Goal: Communication & Community: Answer question/provide support

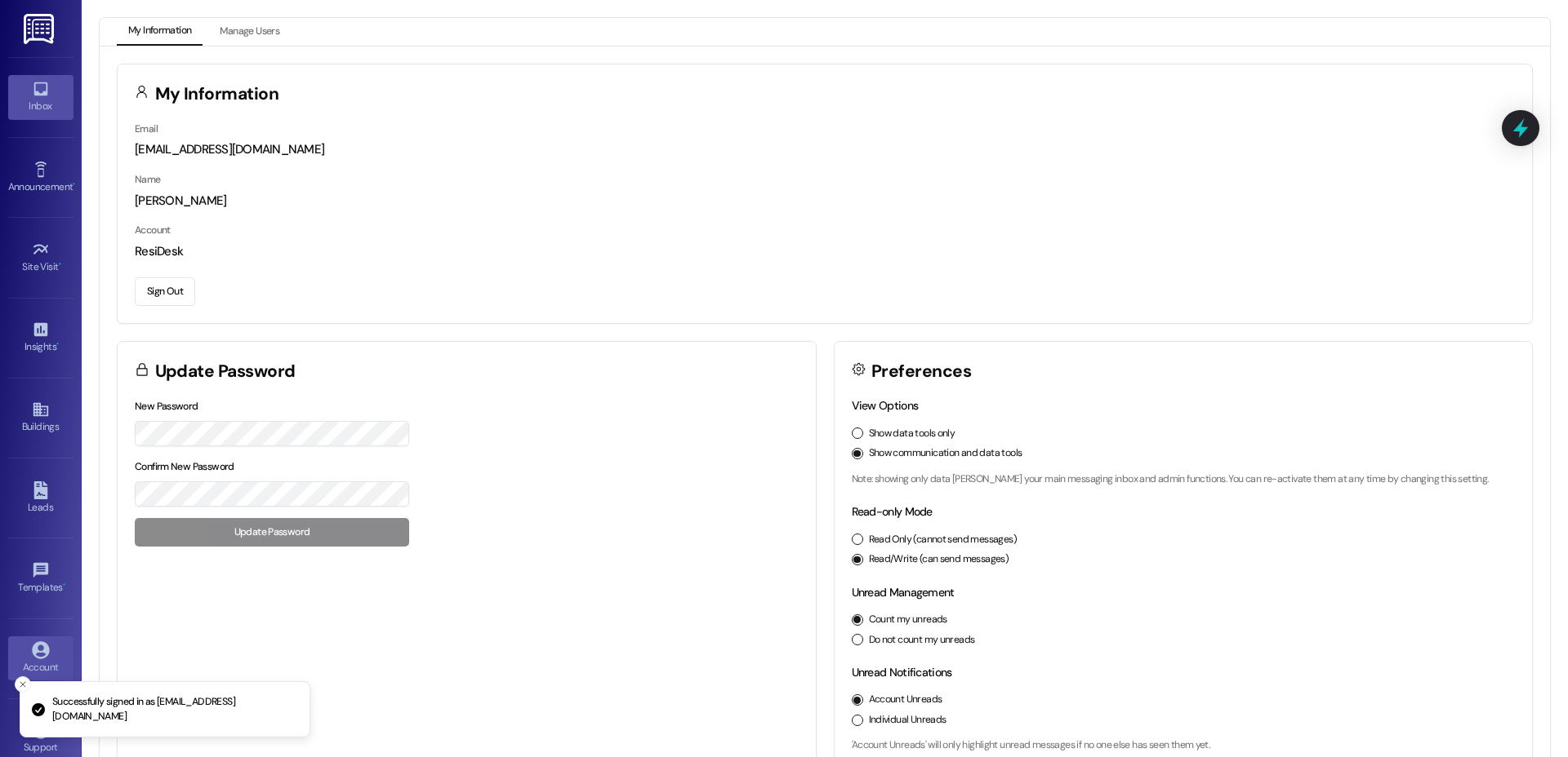
click at [34, 94] on icon at bounding box center [40, 89] width 14 height 14
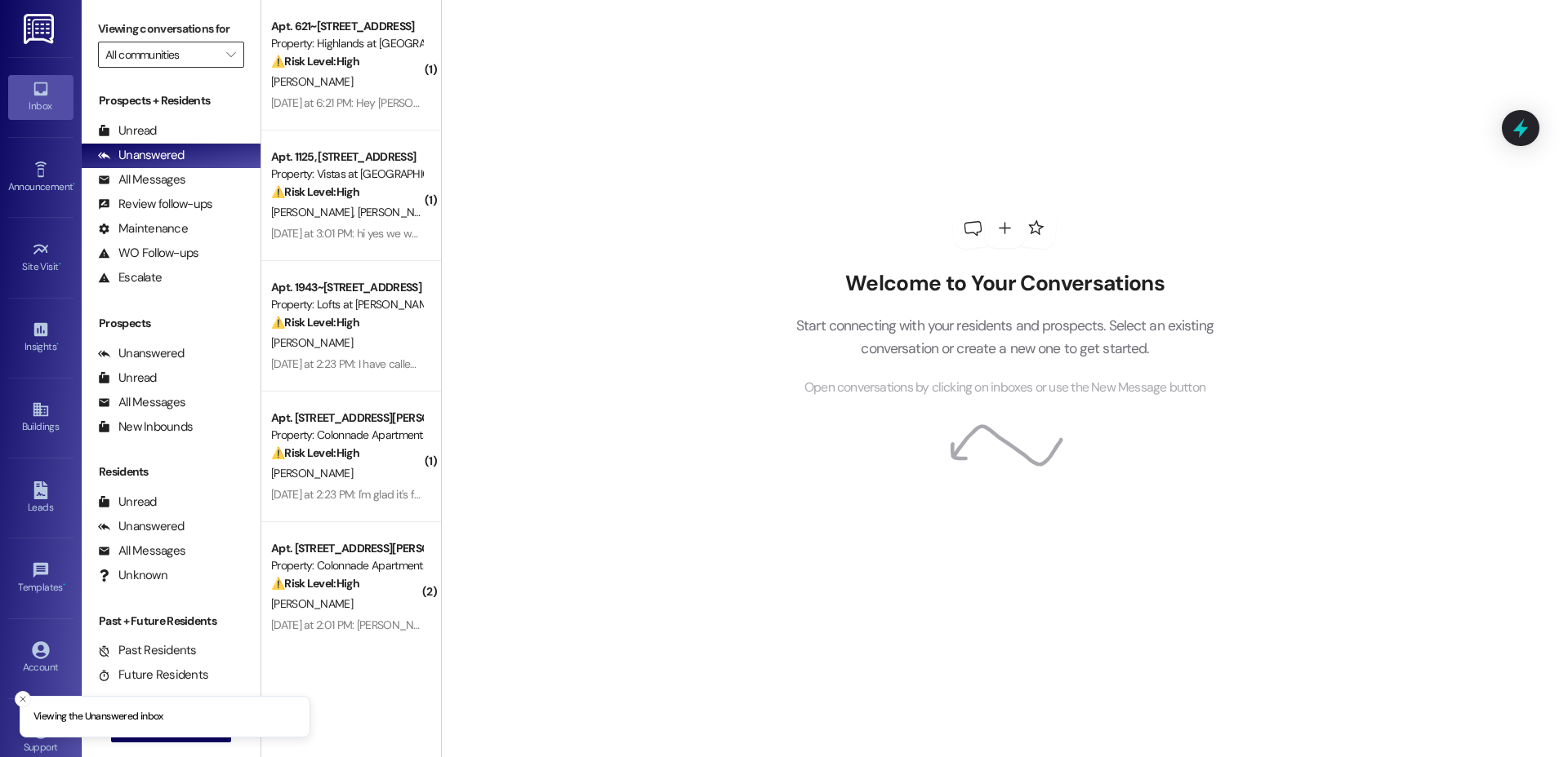
click at [190, 57] on input "All communities" at bounding box center [161, 55] width 113 height 27
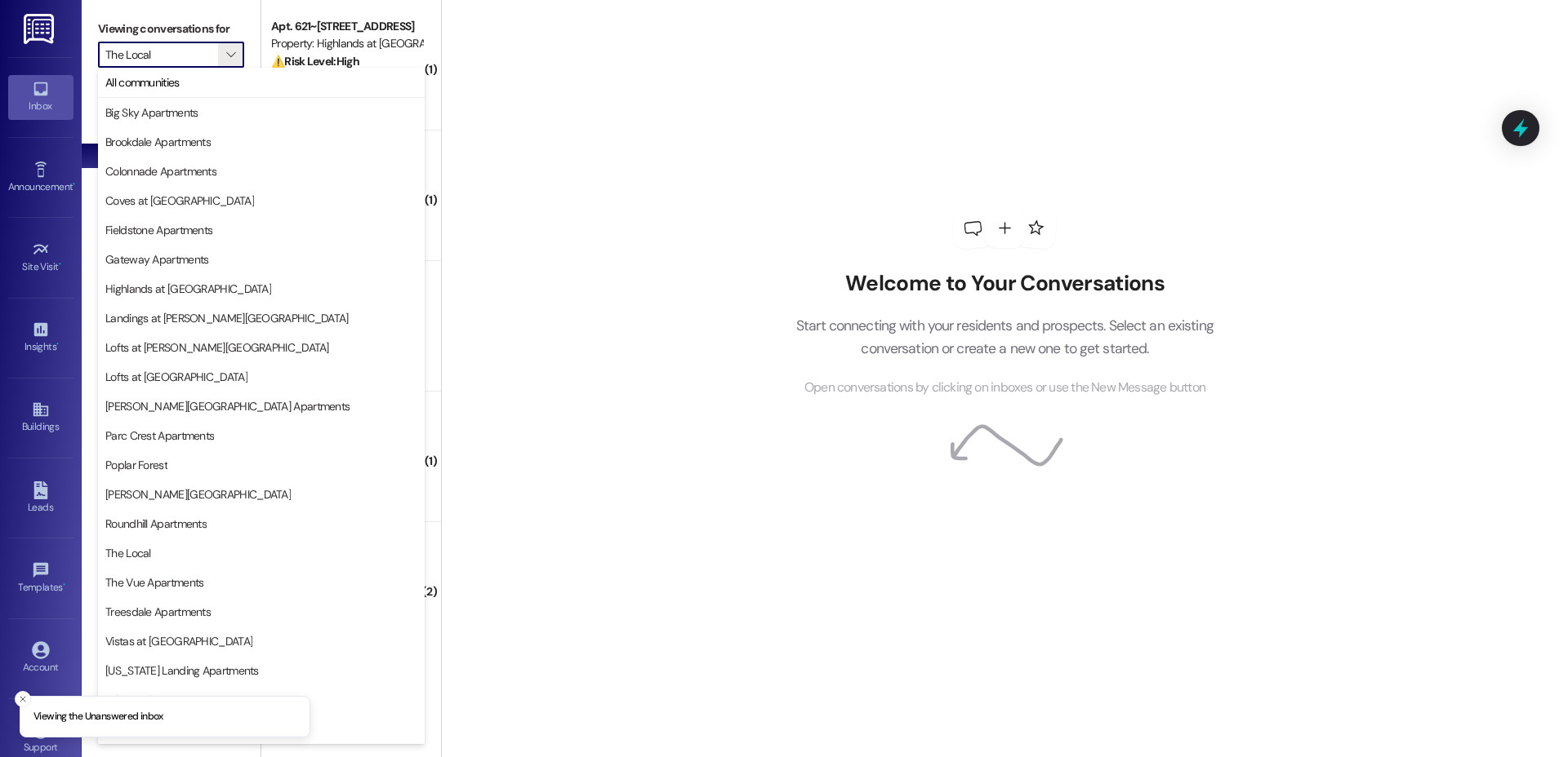
type input "Treesdale Apartments"
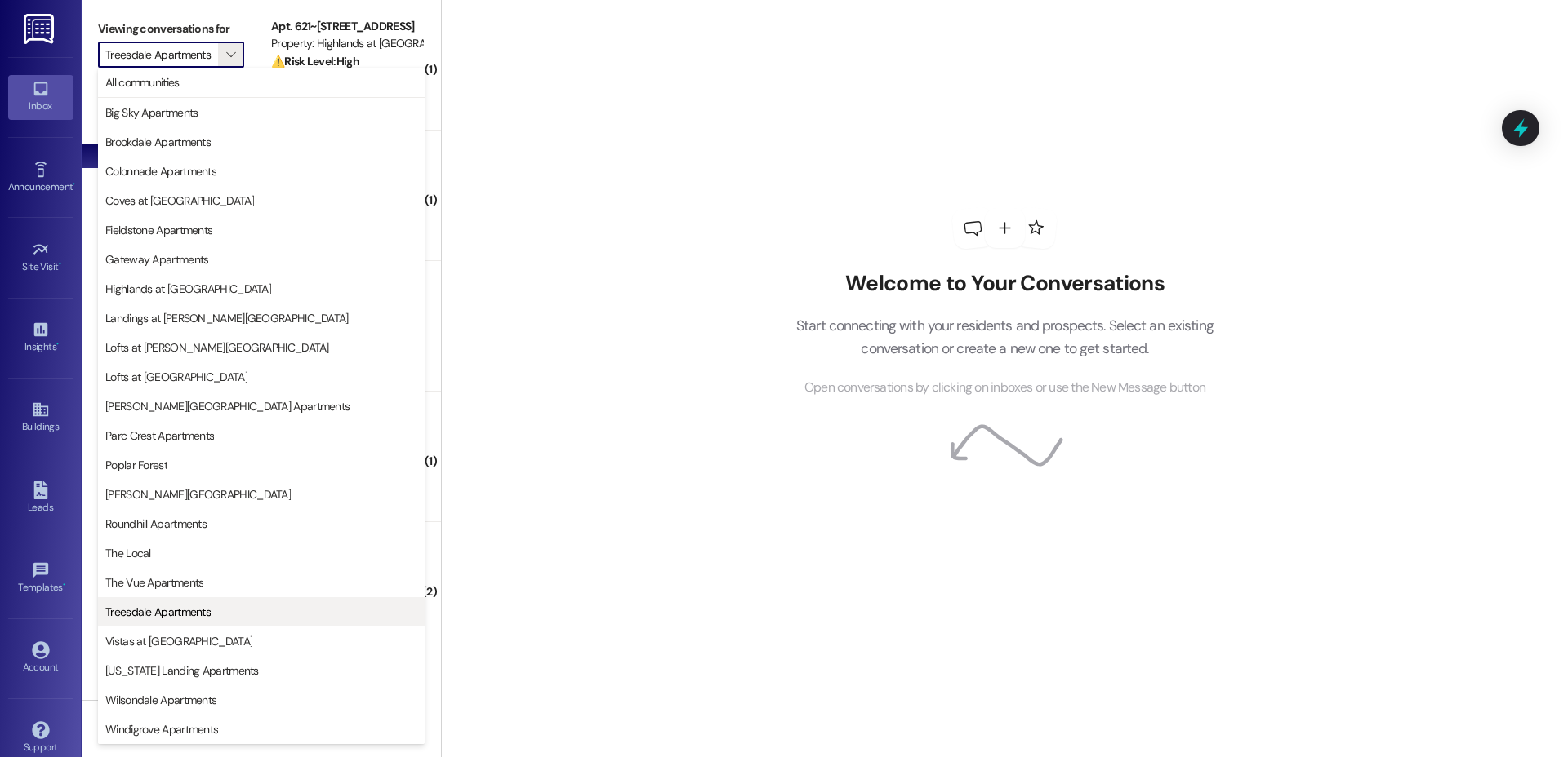
click at [204, 618] on span "Treesdale Apartments" at bounding box center [157, 613] width 105 height 16
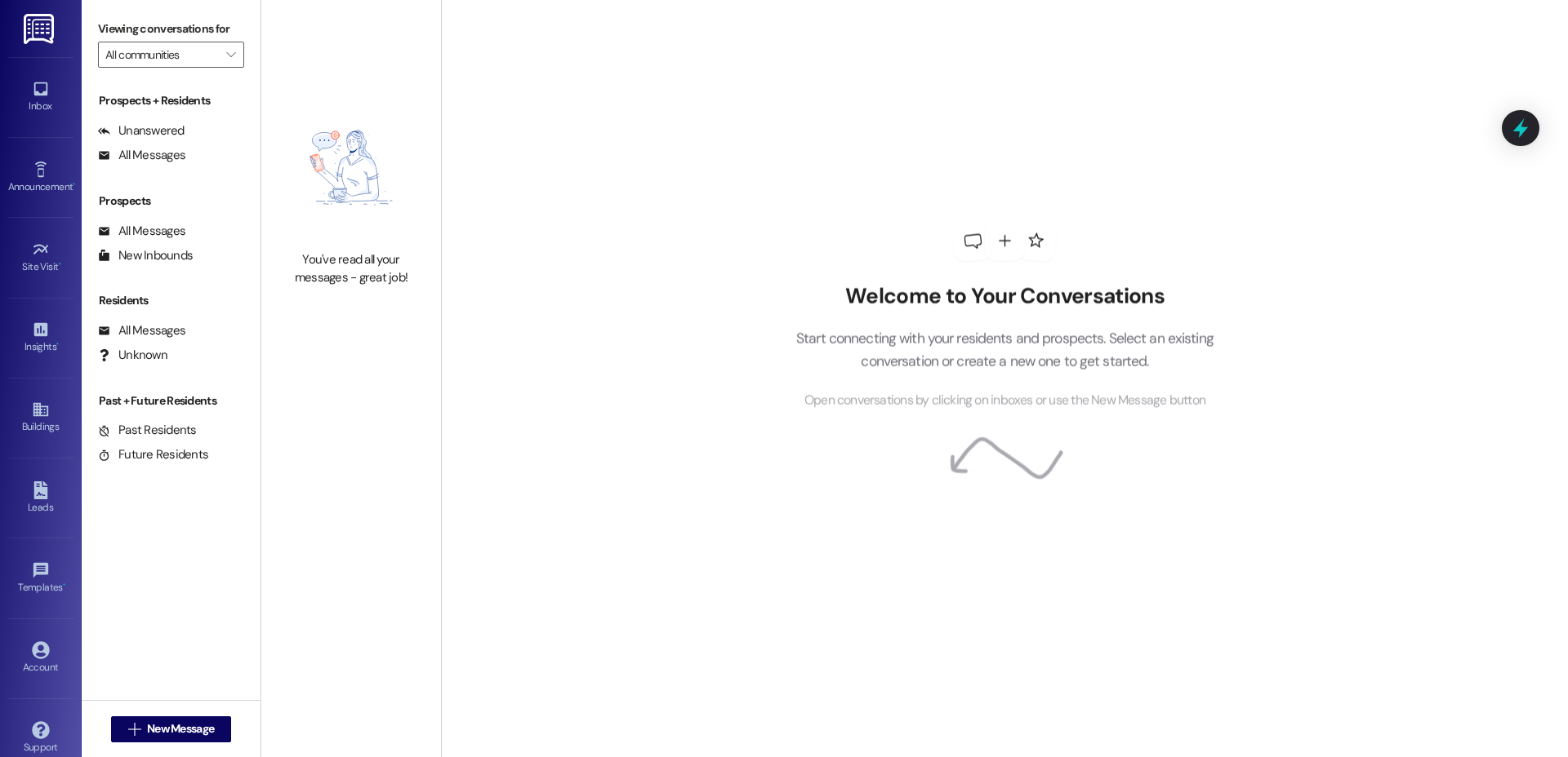
type input "Treesdale Apartments"
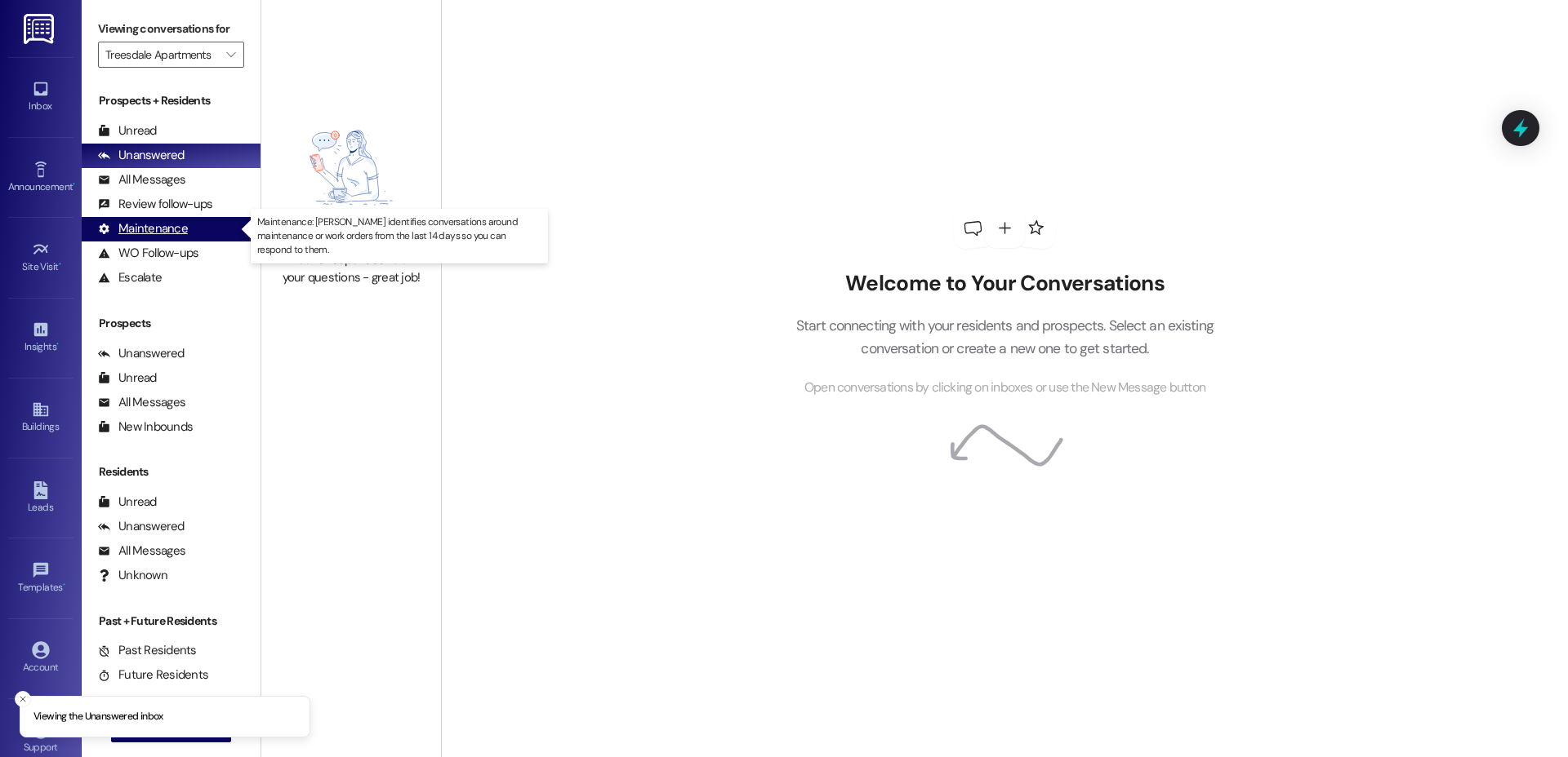
click at [159, 232] on div "Maintenance" at bounding box center [143, 229] width 90 height 17
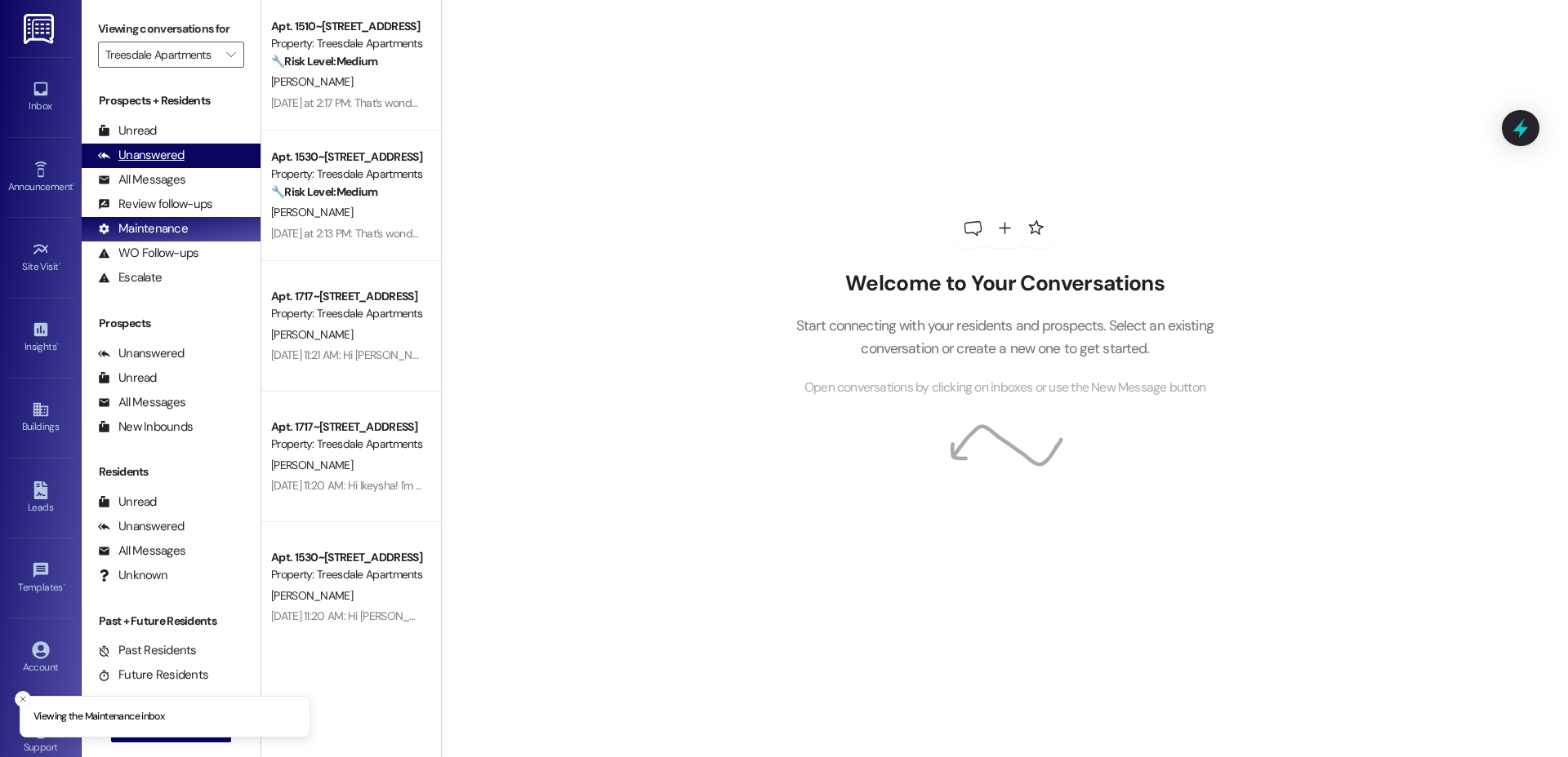
click at [184, 155] on div "Unanswered (0)" at bounding box center [171, 155] width 179 height 25
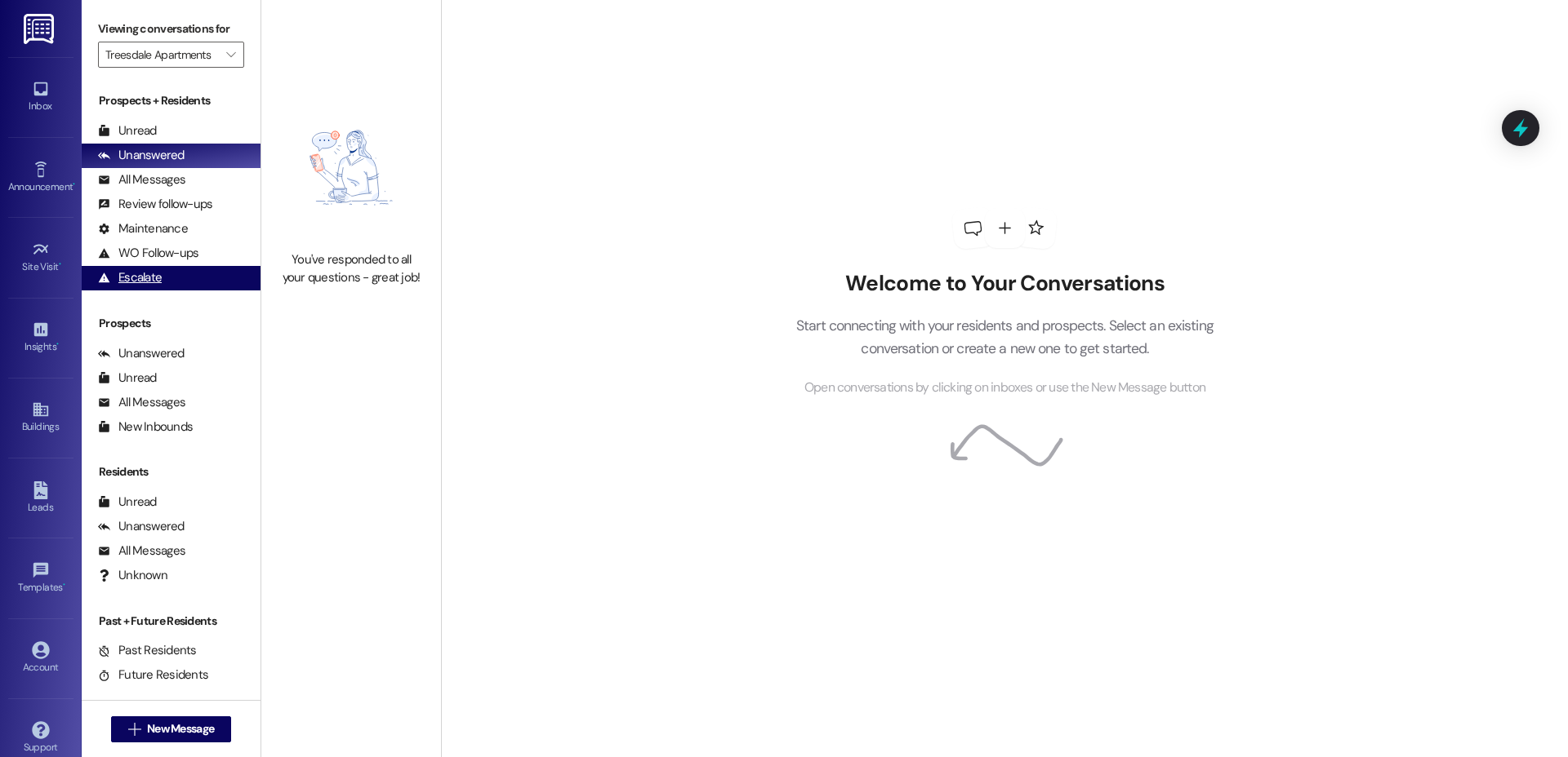
click at [128, 286] on div "Escalate (undefined)" at bounding box center [171, 278] width 179 height 25
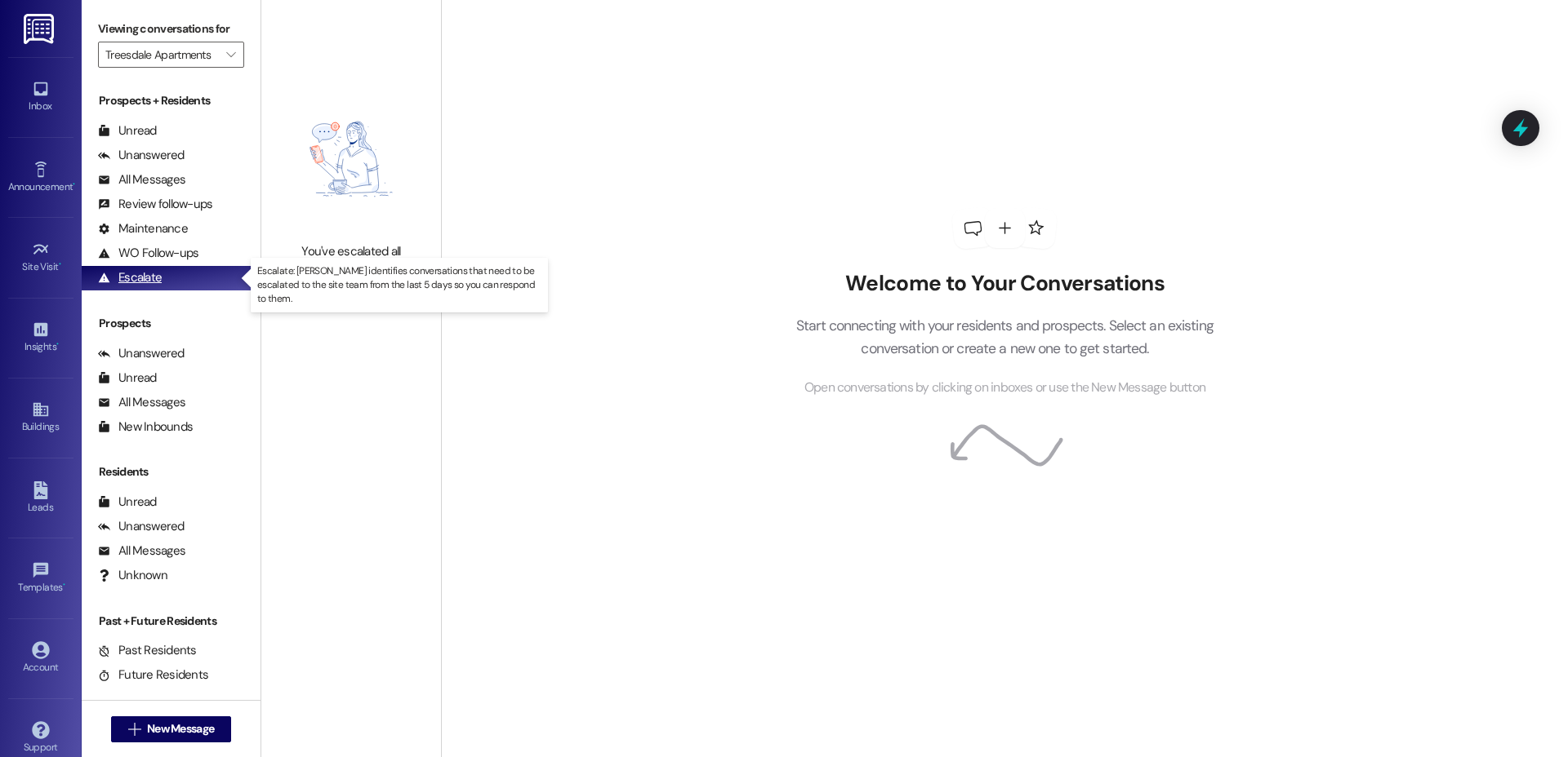
click at [147, 276] on div "Escalate" at bounding box center [130, 278] width 64 height 17
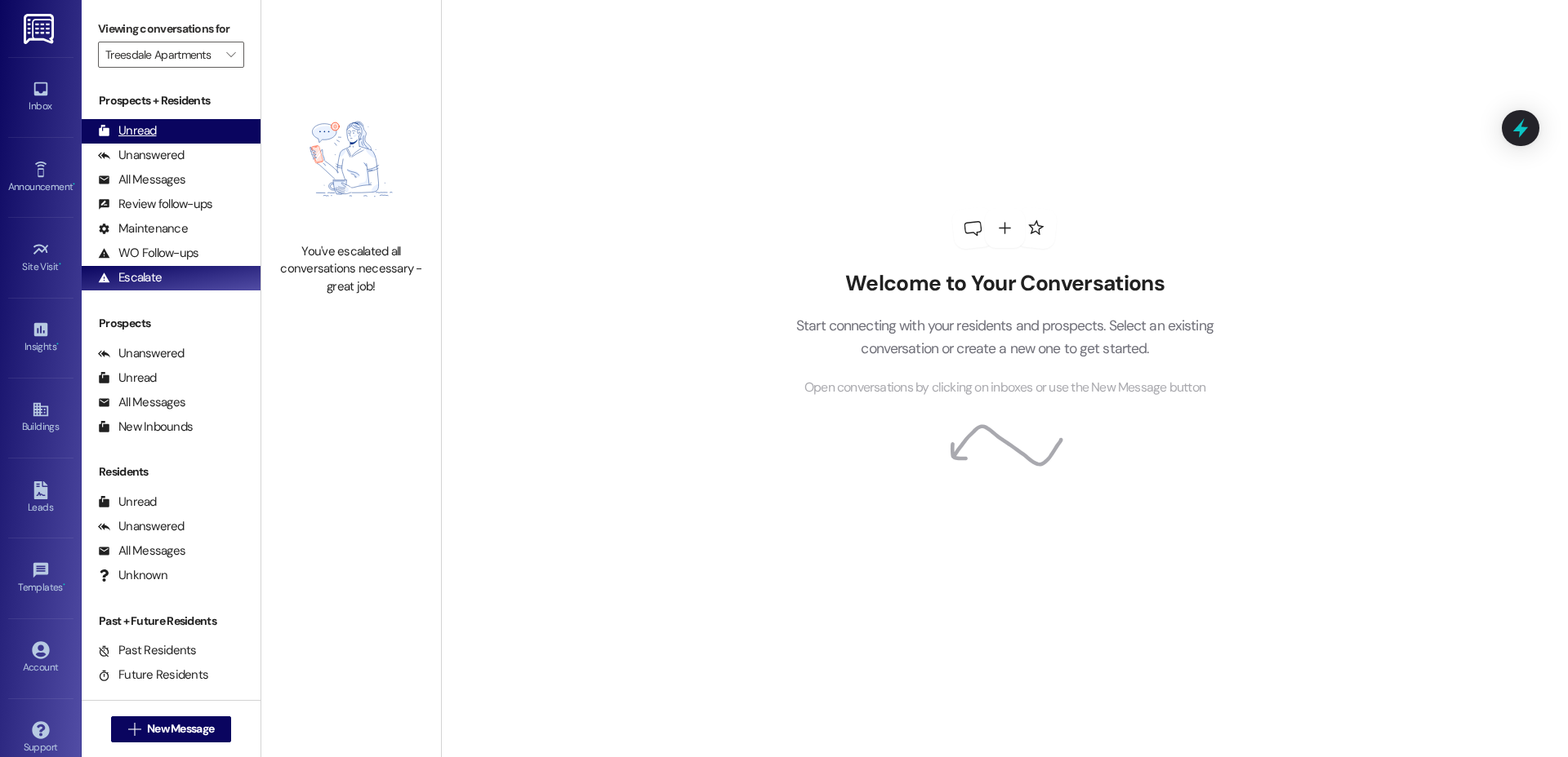
click at [134, 131] on div "Unread" at bounding box center [127, 131] width 59 height 17
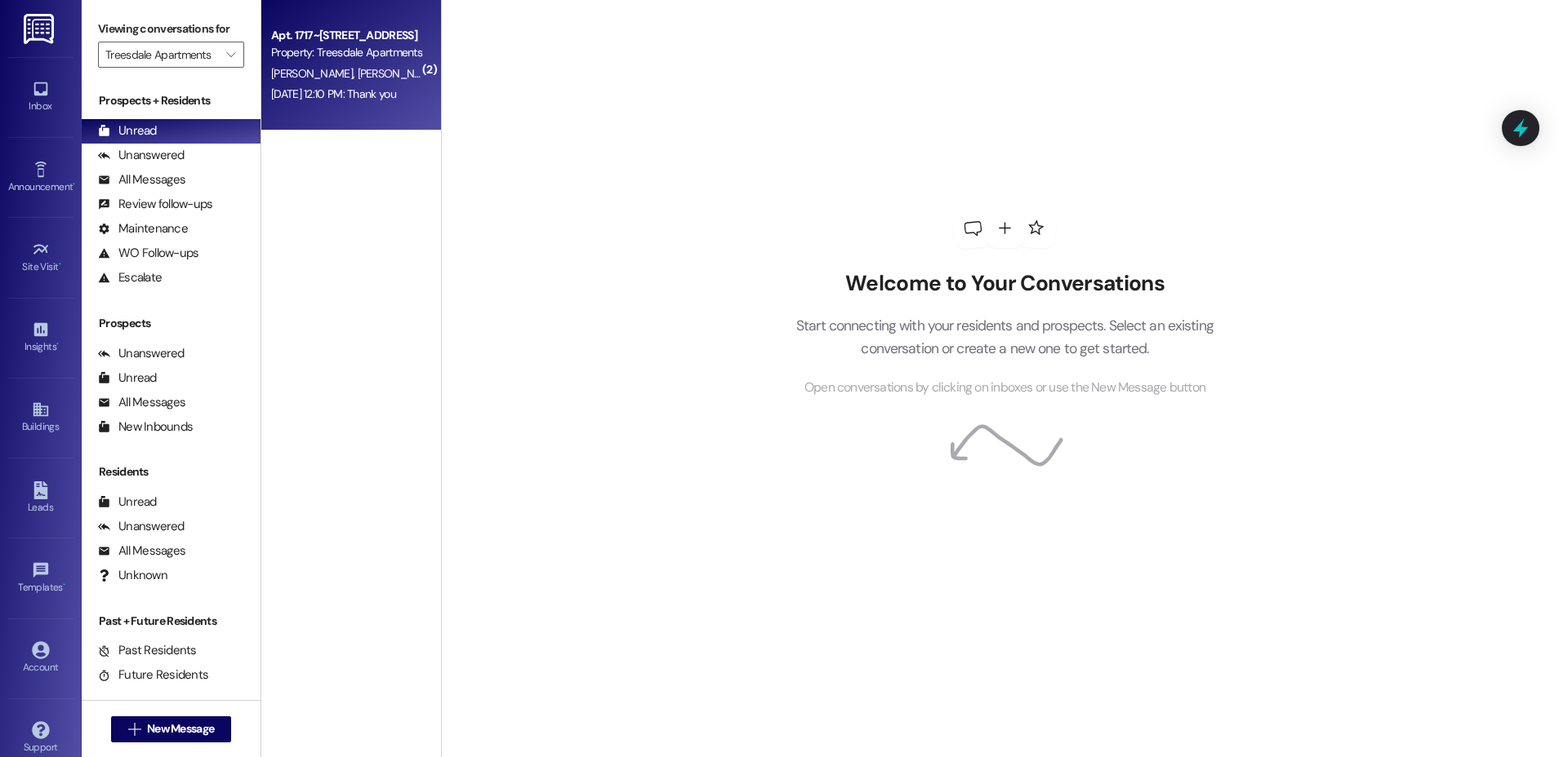
click at [348, 101] on div "Aug 19, 2025 at 12:10 PM: Thank you Aug 19, 2025 at 12:10 PM: Thank you" at bounding box center [347, 94] width 155 height 20
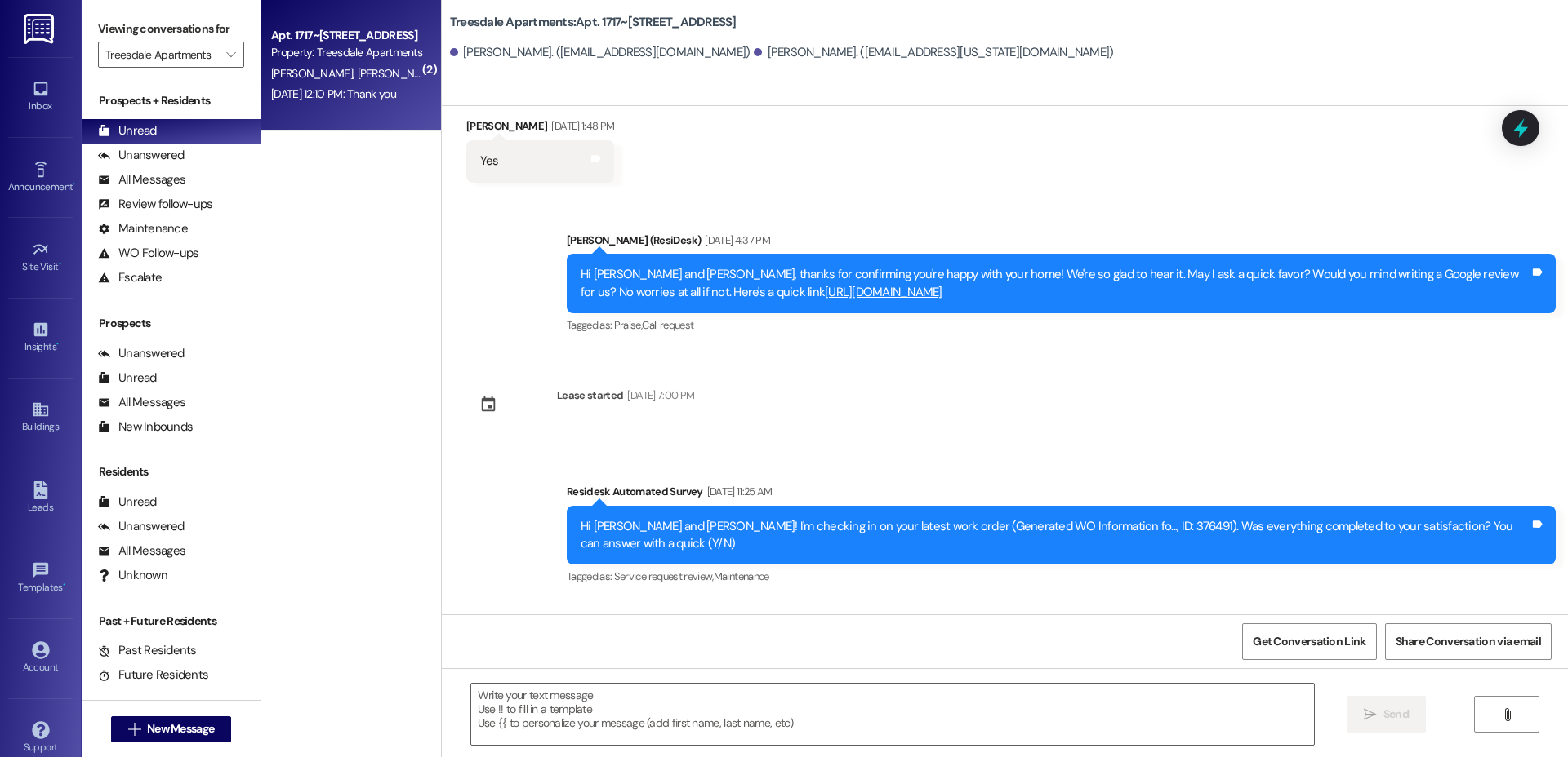
type textarea "Fetching suggested responses. Please feel free to read through the conversation…"
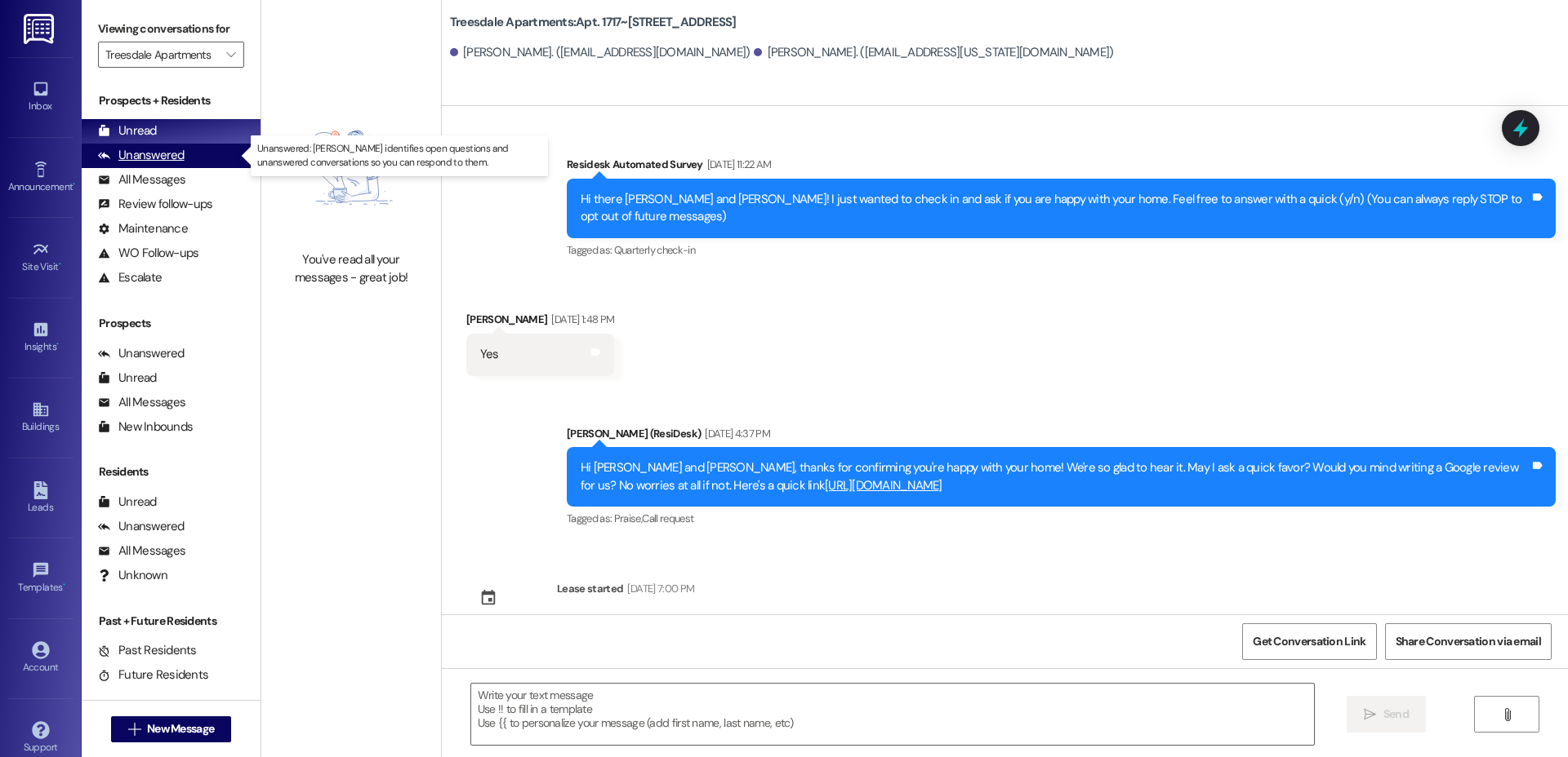
click at [143, 156] on div "Unanswered" at bounding box center [141, 155] width 87 height 17
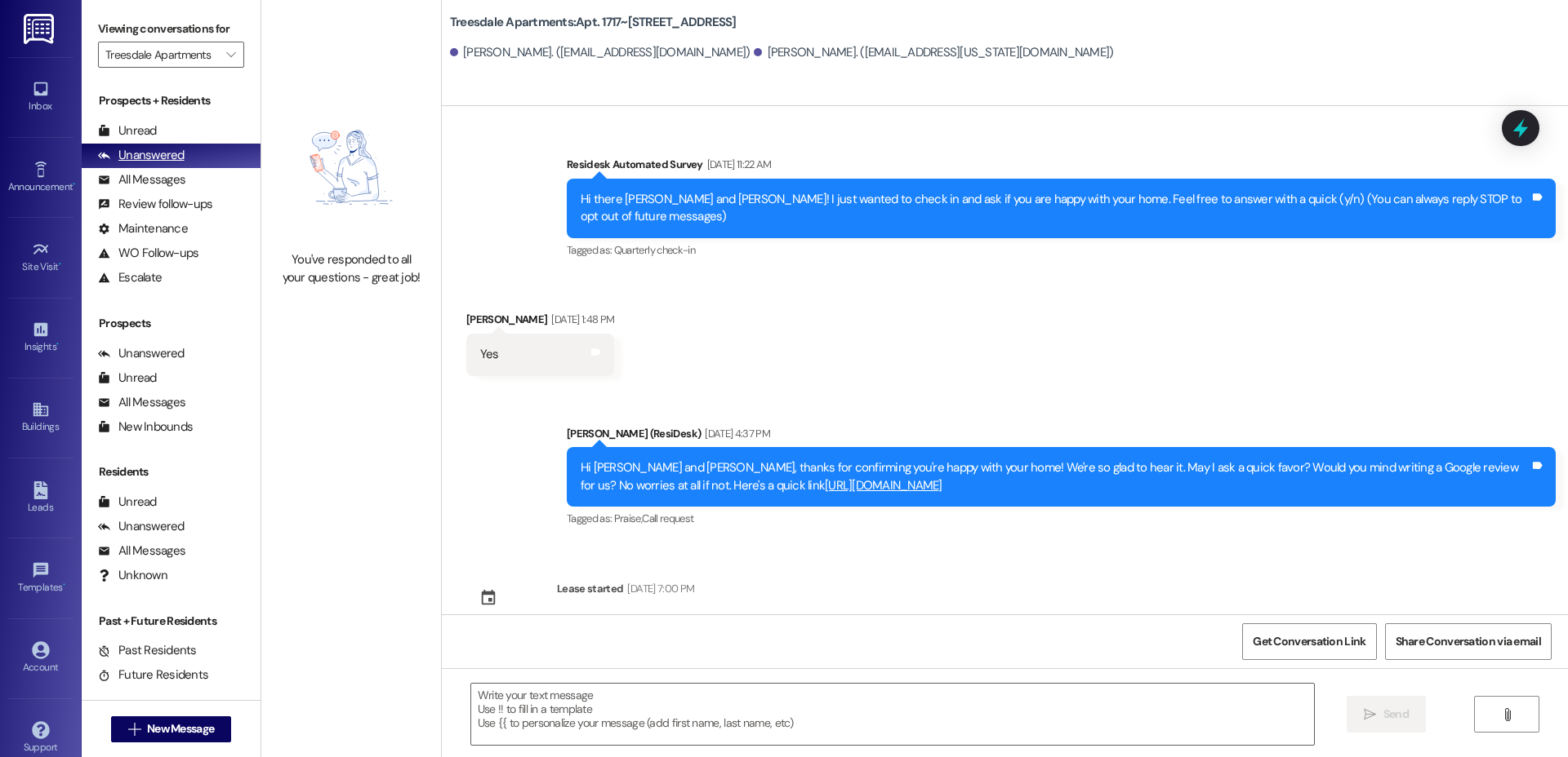
click at [160, 154] on div "Unanswered" at bounding box center [141, 155] width 87 height 17
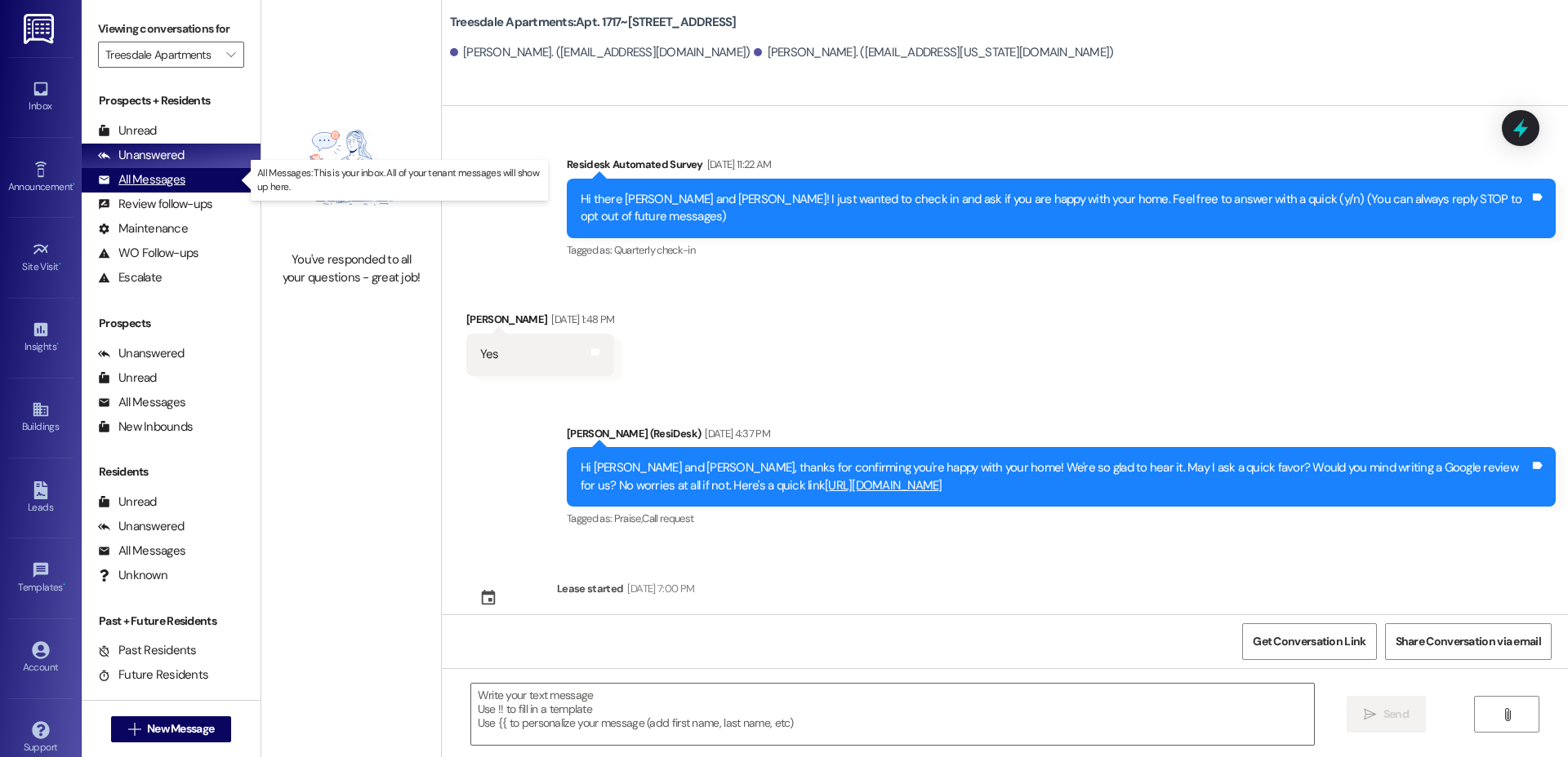
click at [134, 179] on div "All Messages" at bounding box center [142, 179] width 88 height 17
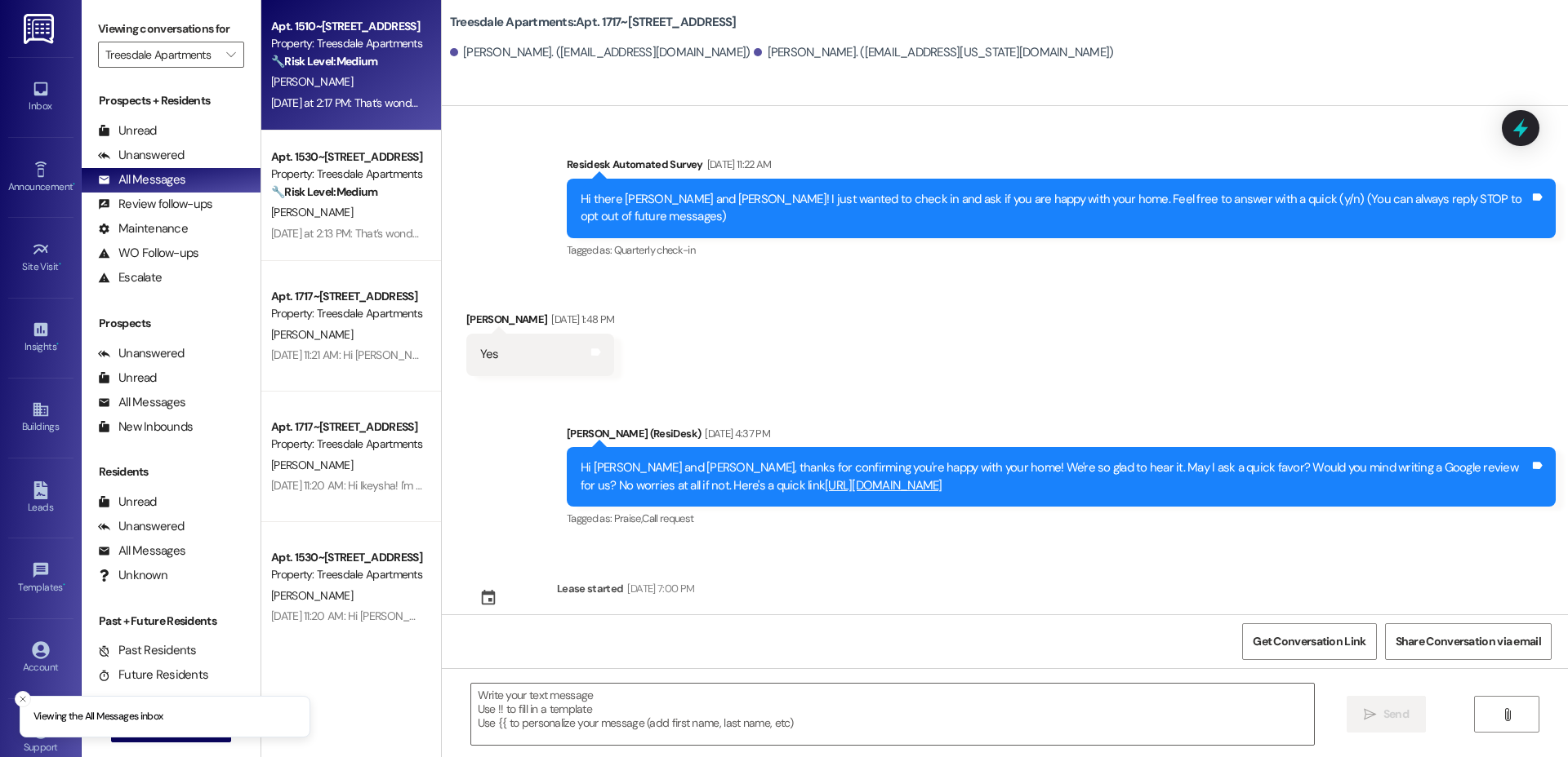
click at [354, 59] on strong "🔧 Risk Level: Medium" at bounding box center [324, 61] width 106 height 15
type textarea "Fetching suggested responses. Please feel free to read through the conversation…"
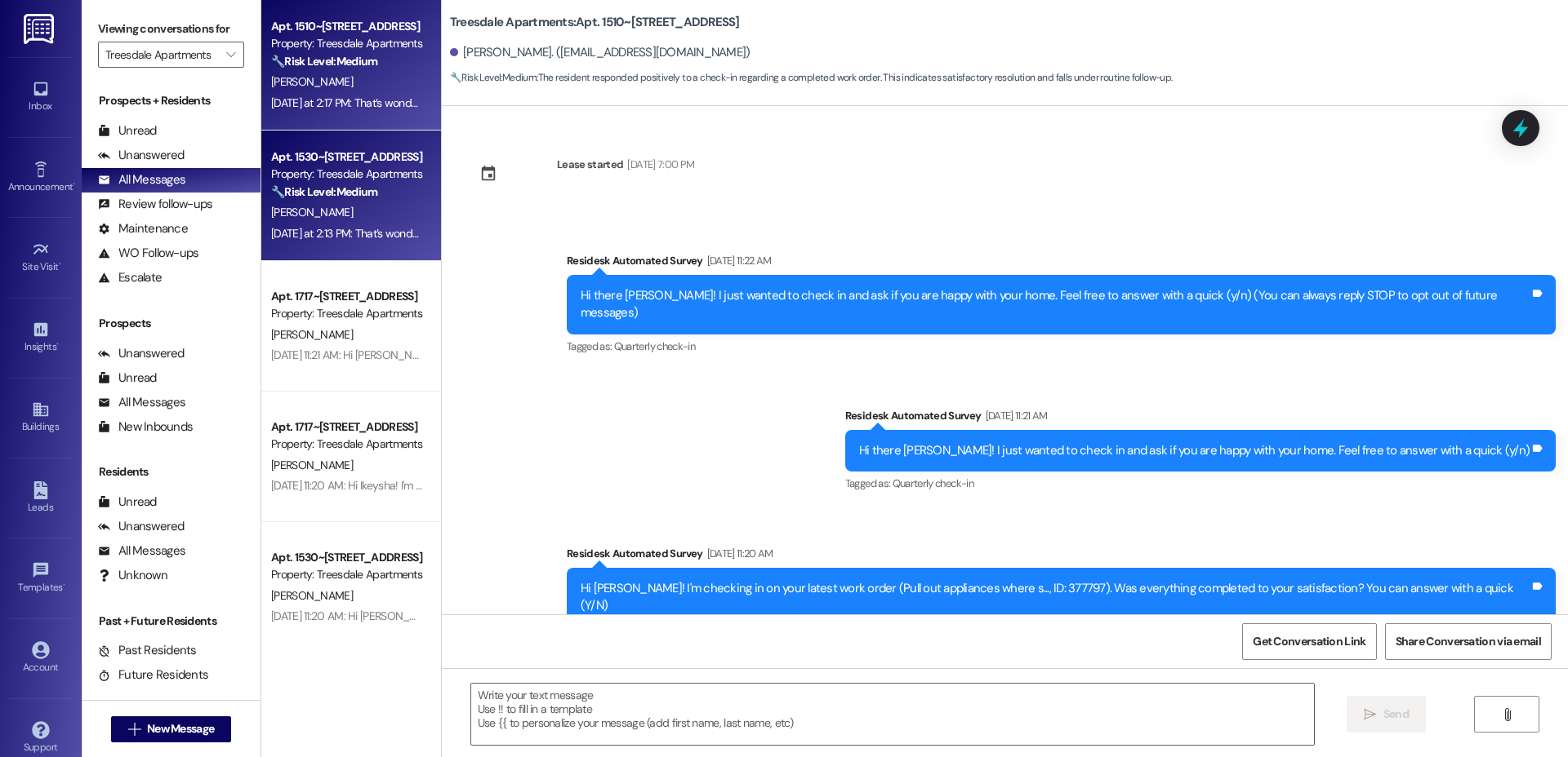
click at [354, 194] on strong "🔧 Risk Level: Medium" at bounding box center [324, 192] width 106 height 15
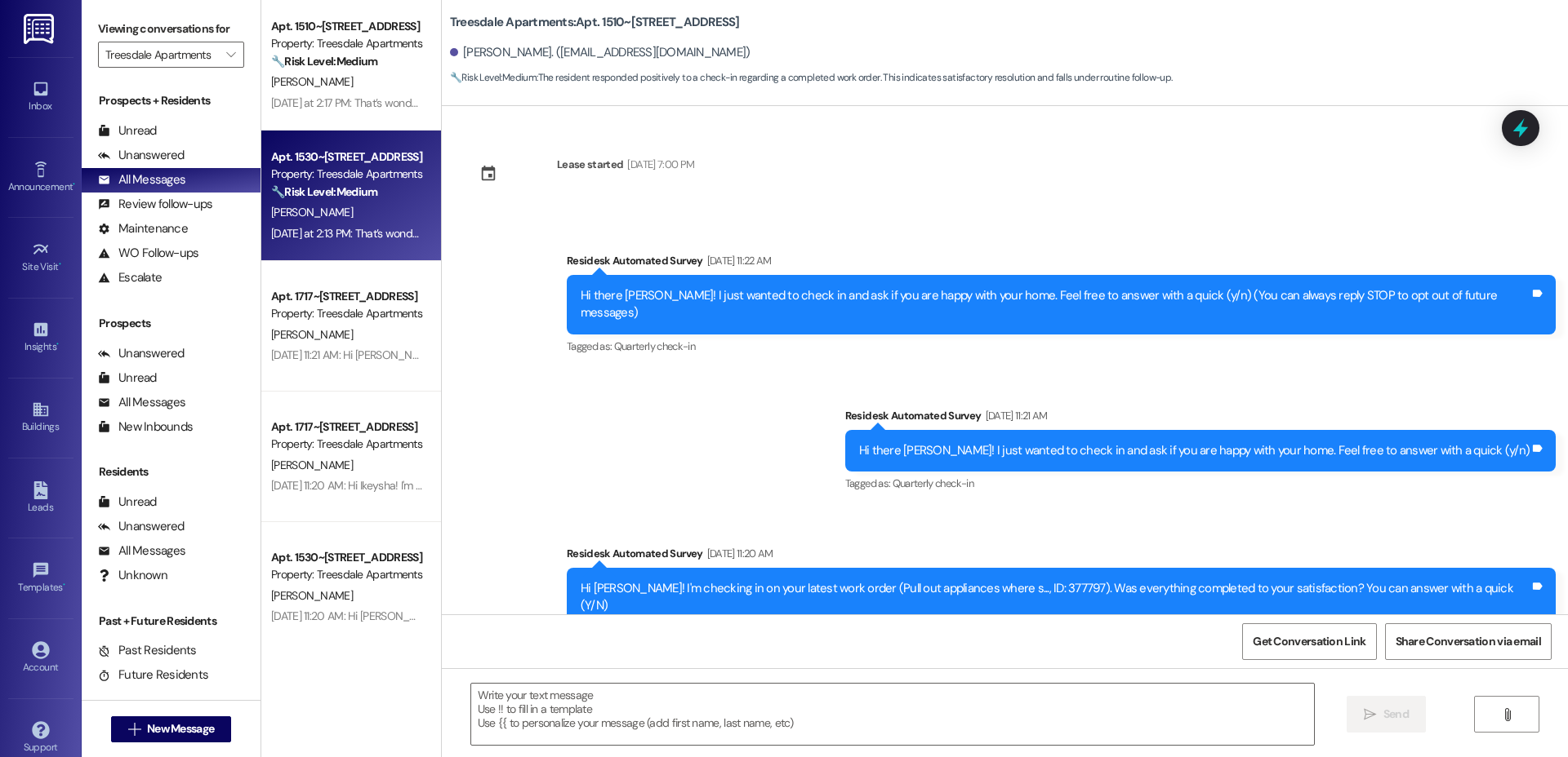
type textarea "Fetching suggested responses. Please feel free to read through the conversation…"
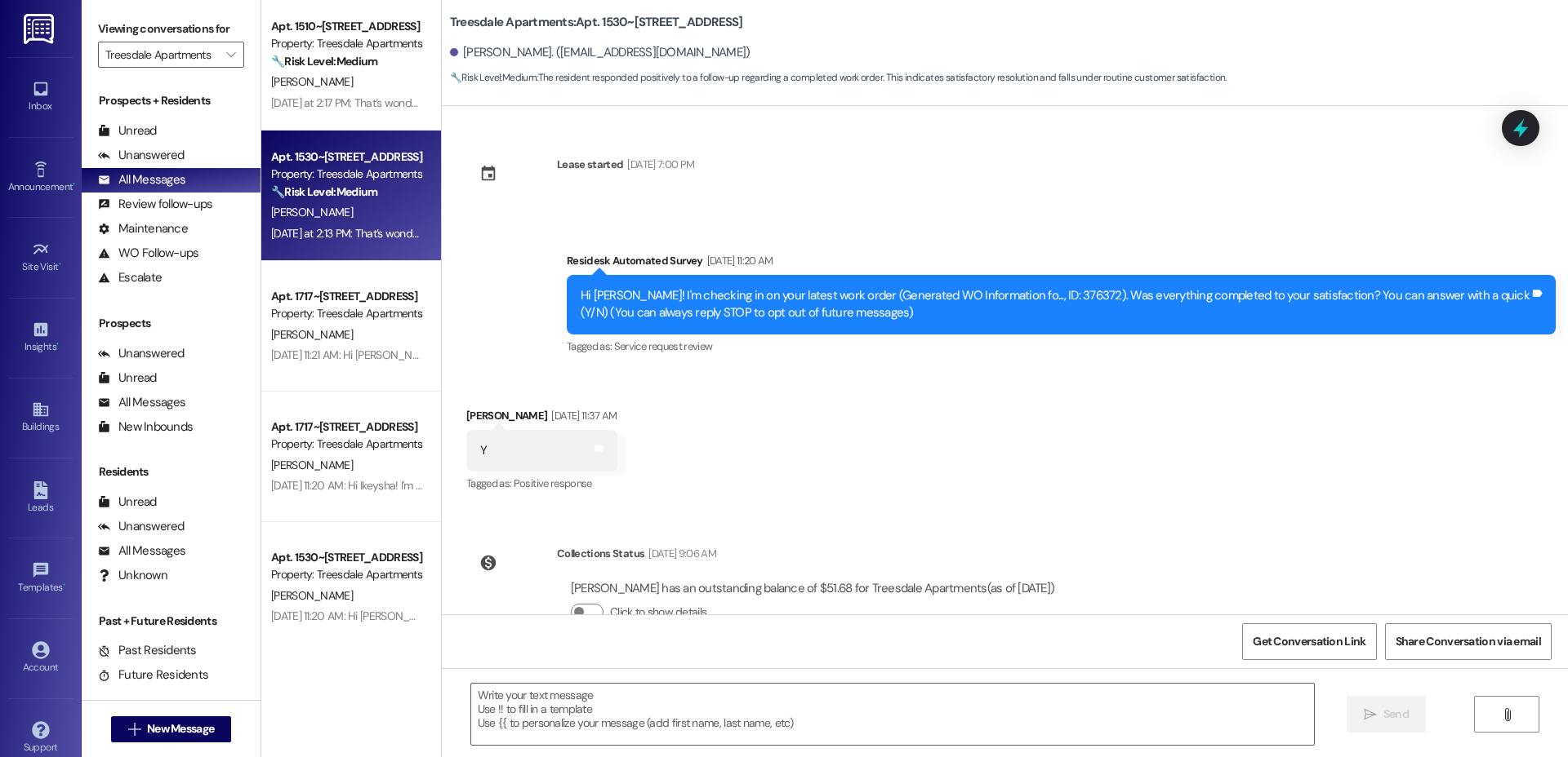
scroll to position [200, 0]
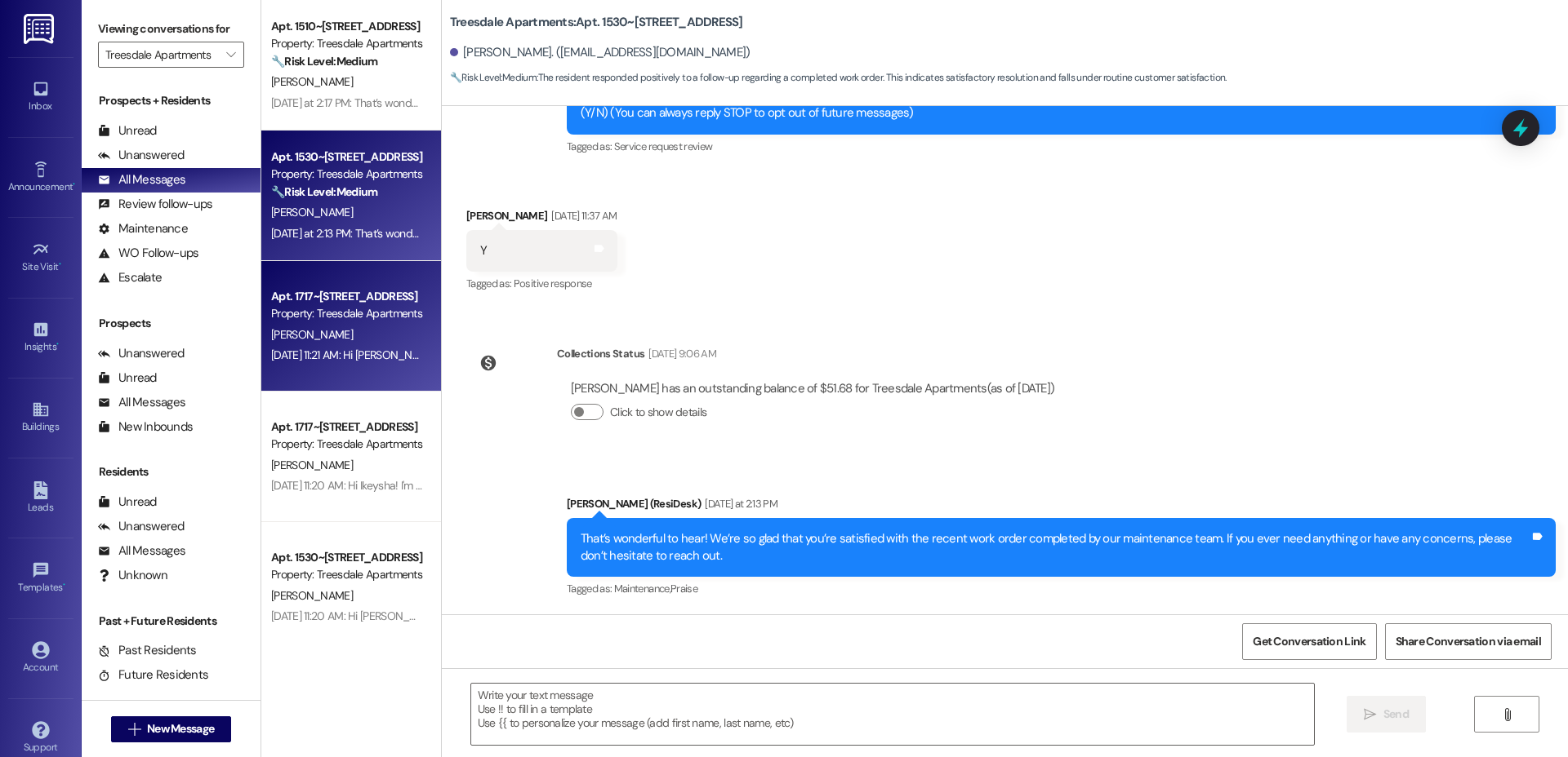
click at [262, 283] on div "Apt. 1717~21, 1720 Treesdale Way Property: Treesdale Apartments R. Yoder Aug 29…" at bounding box center [351, 326] width 179 height 131
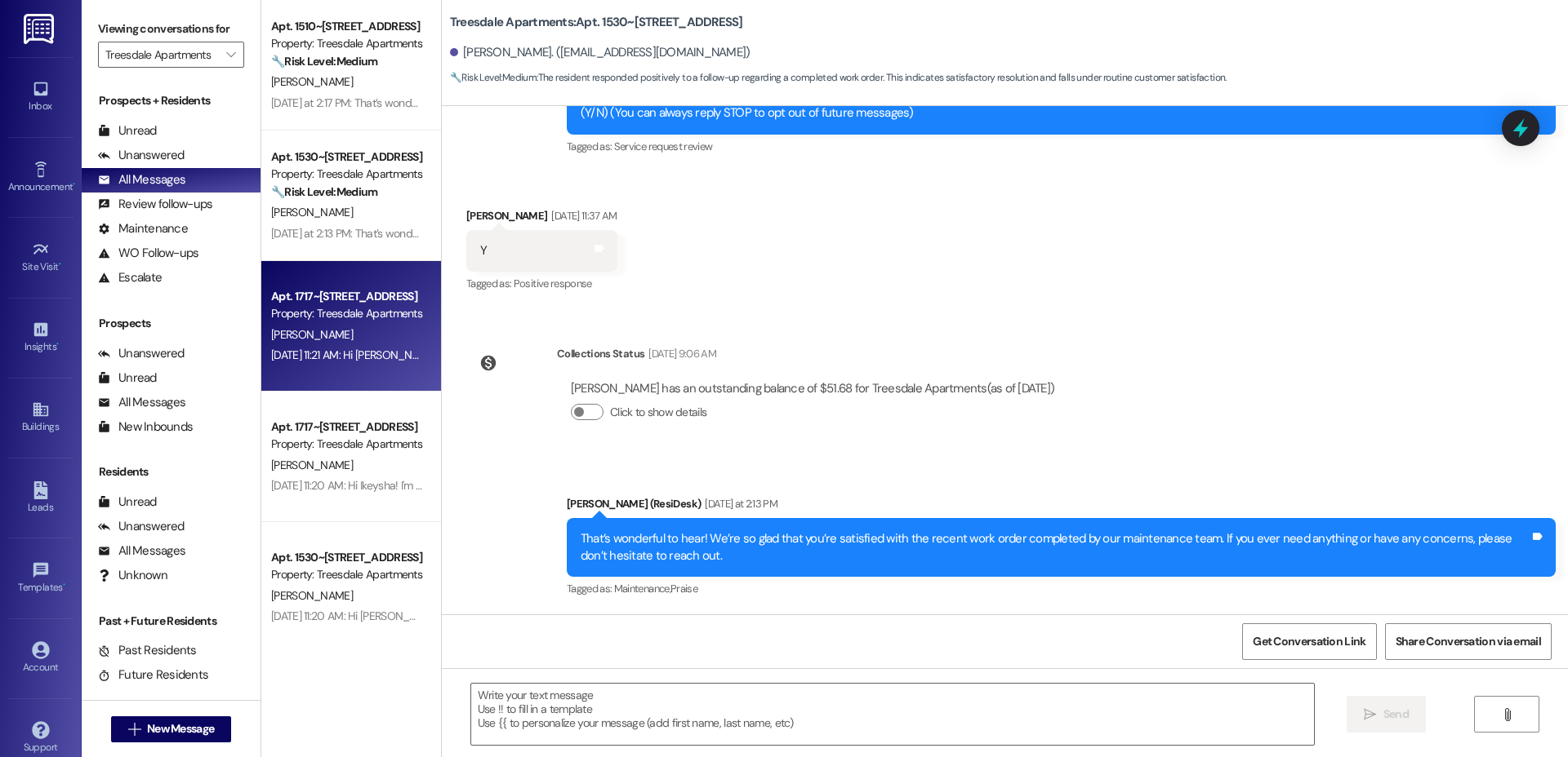
type textarea "Fetching suggested responses. Please feel free to read through the conversation…"
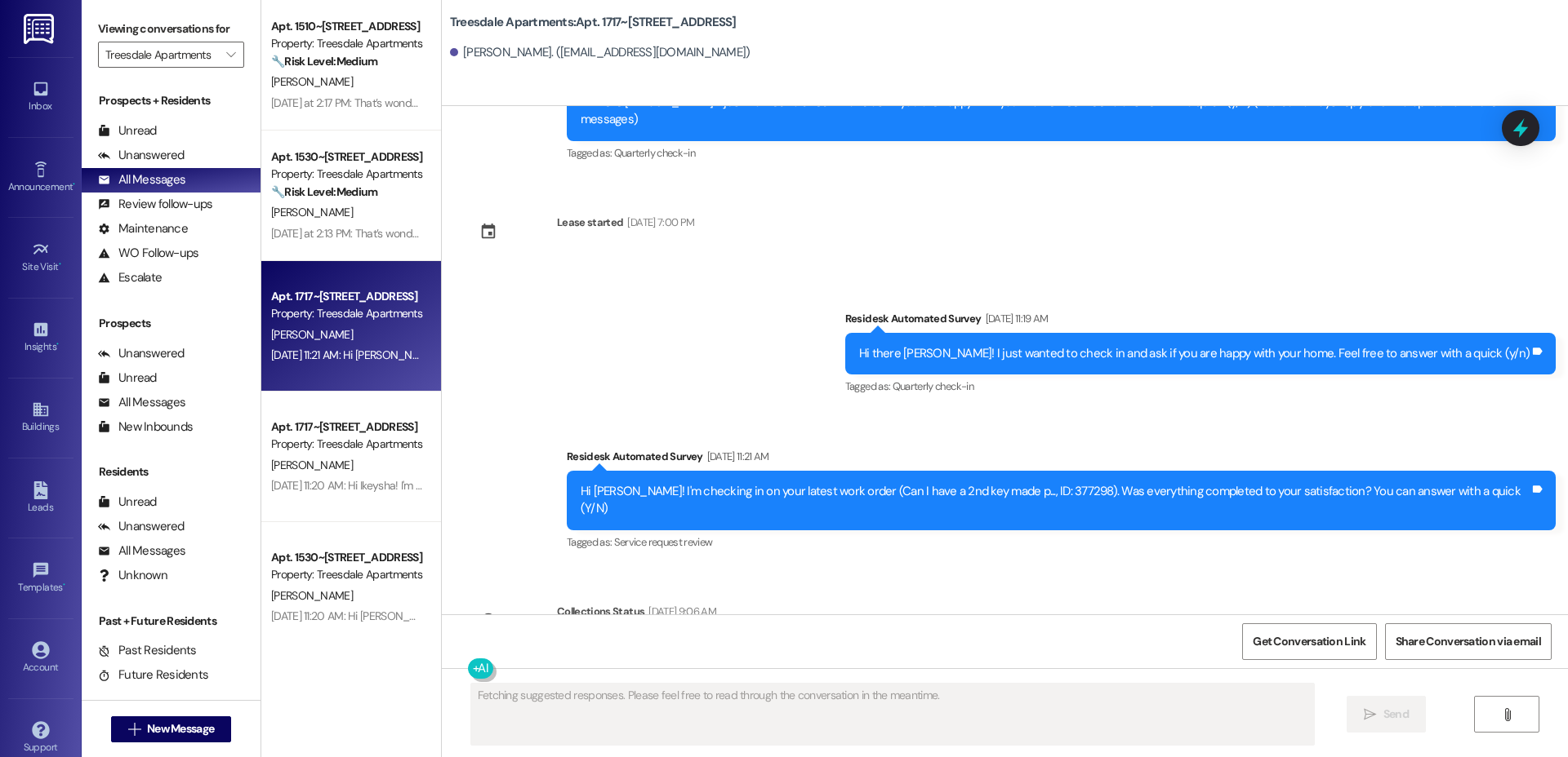
scroll to position [165, 0]
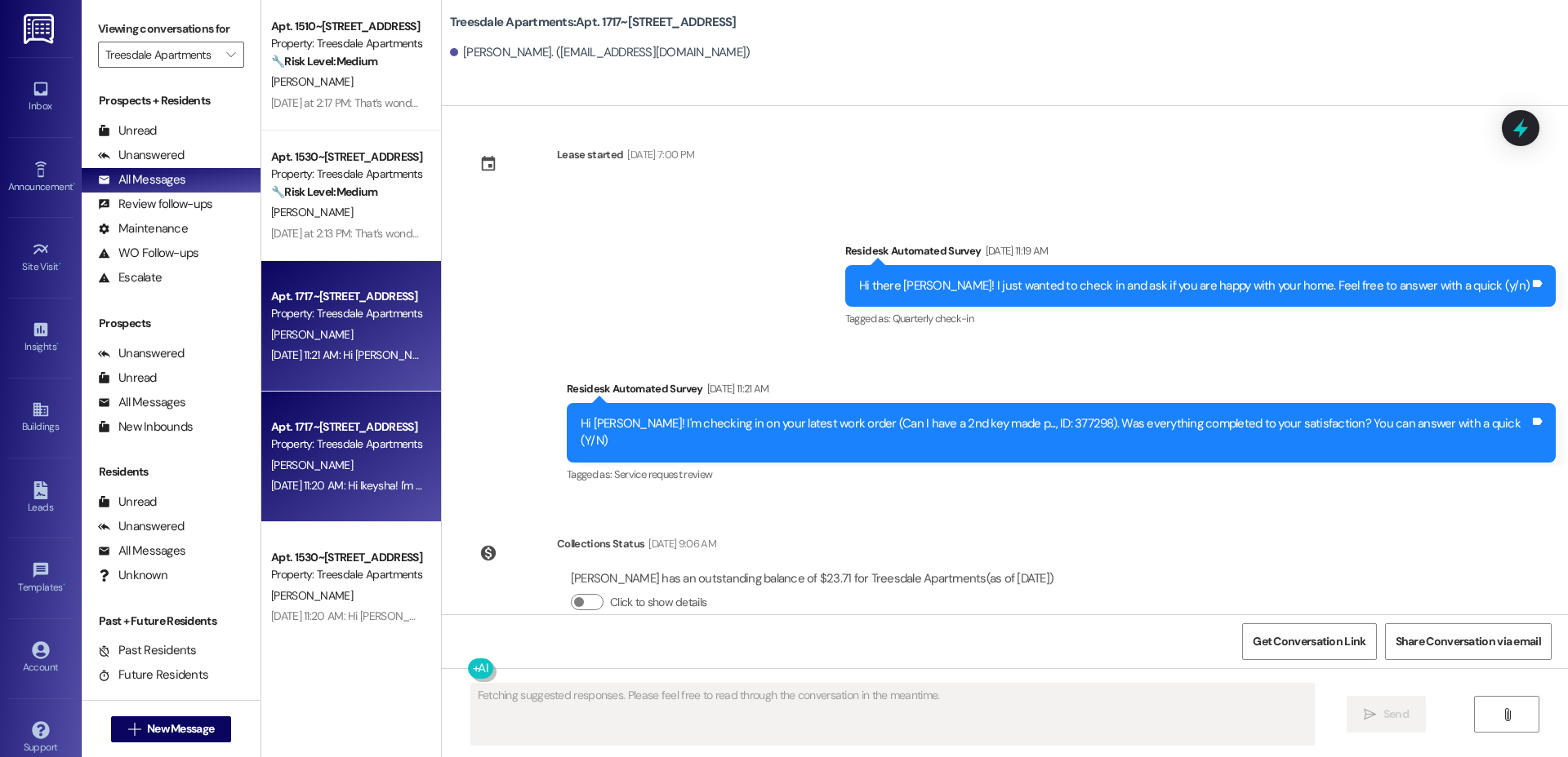
click at [325, 422] on div "Apt. 1717~13, 1720 Treesdale Way" at bounding box center [346, 427] width 151 height 17
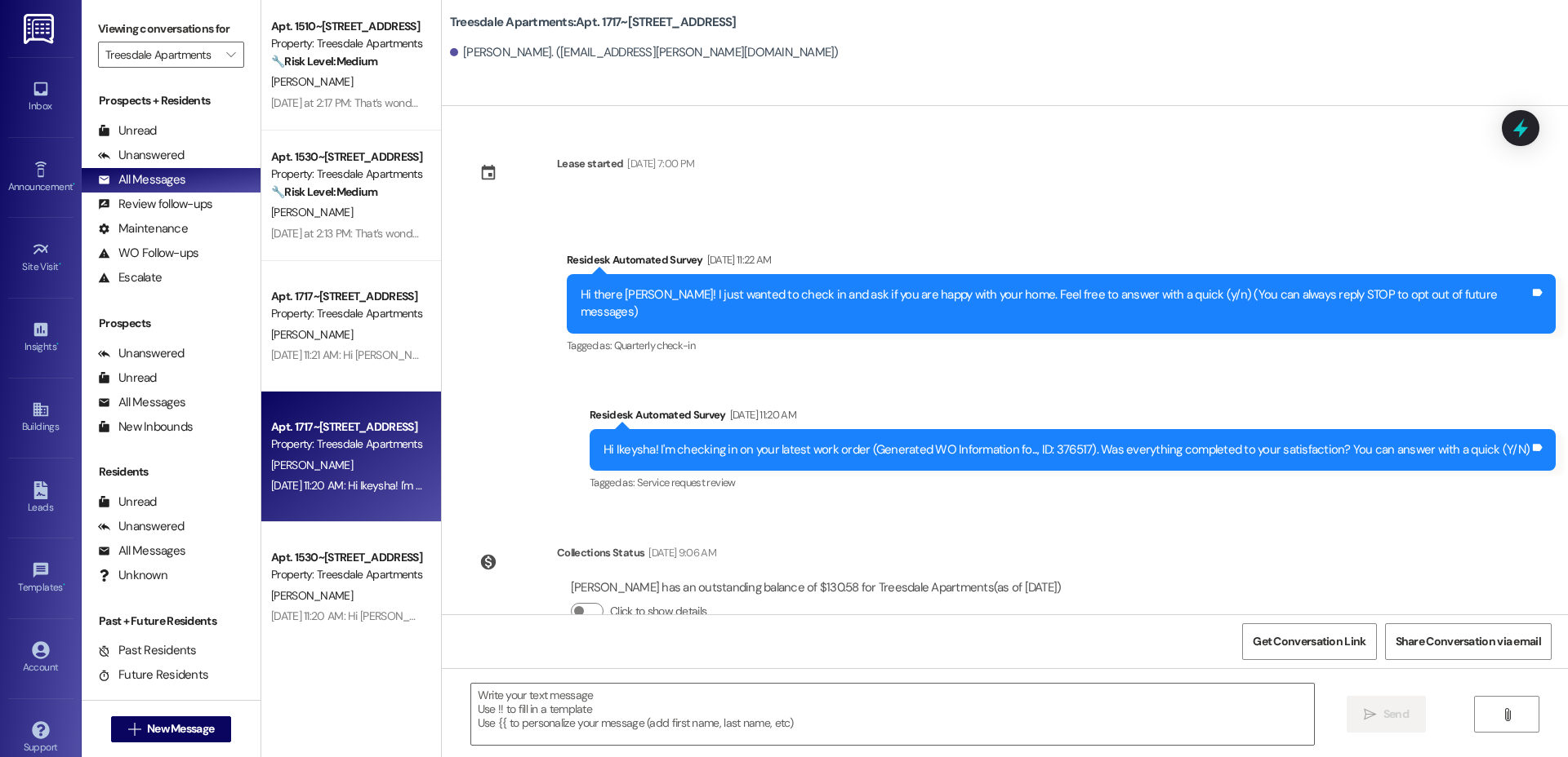
scroll to position [0, 0]
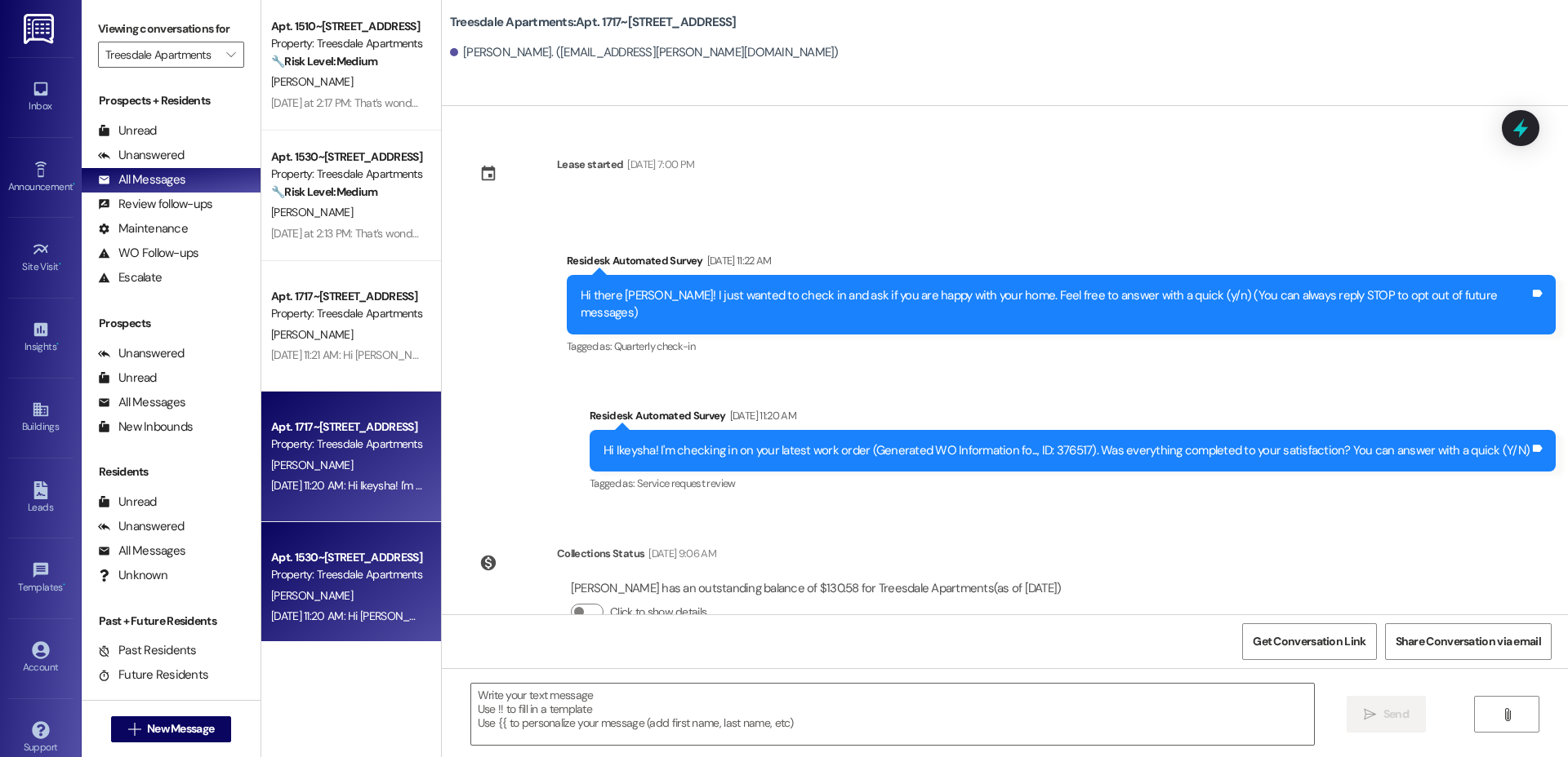
click at [300, 579] on div "Property: Treesdale Apartments" at bounding box center [346, 575] width 151 height 17
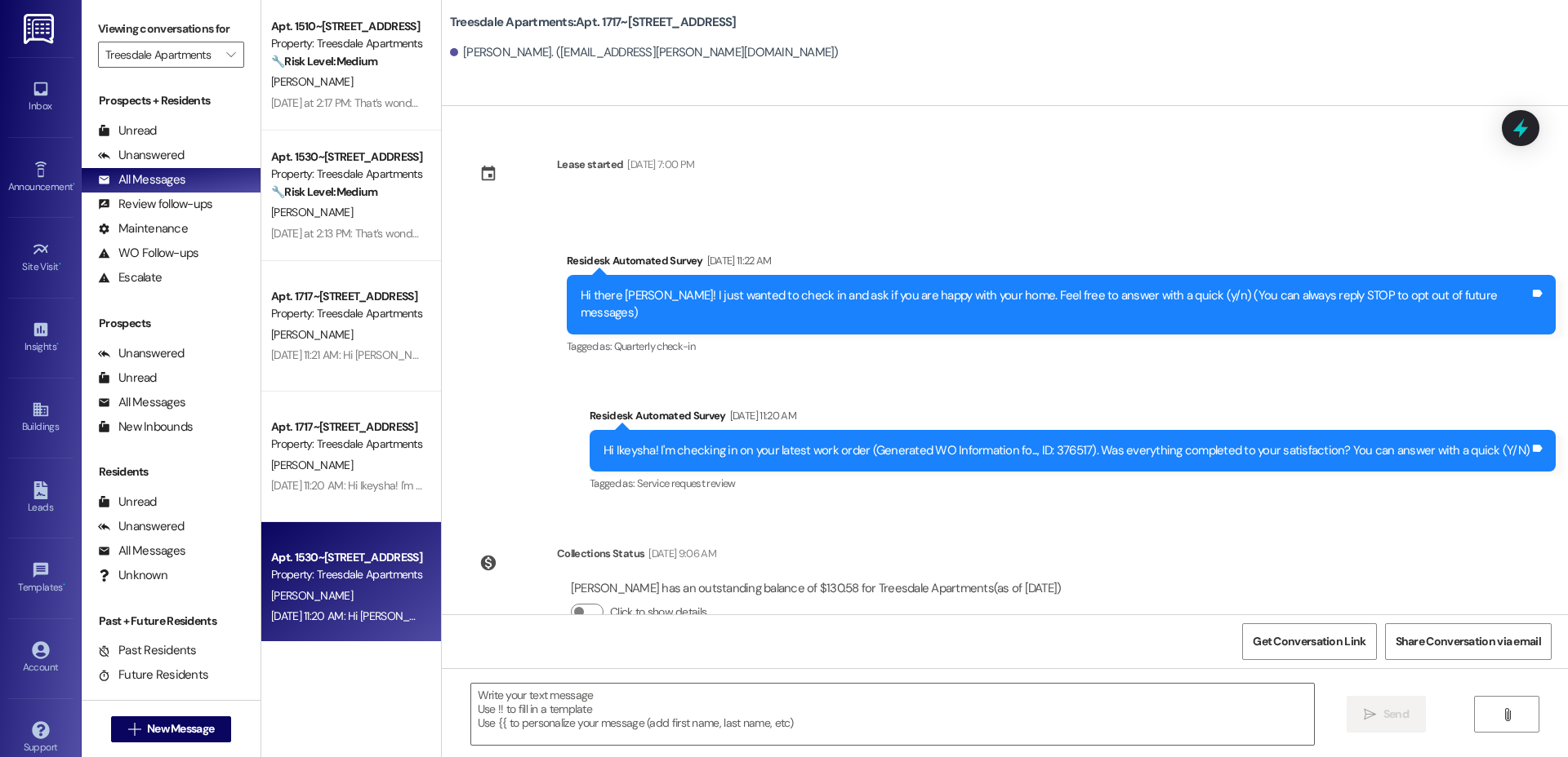
type textarea "Fetching suggested responses. Please feel free to read through the conversation…"
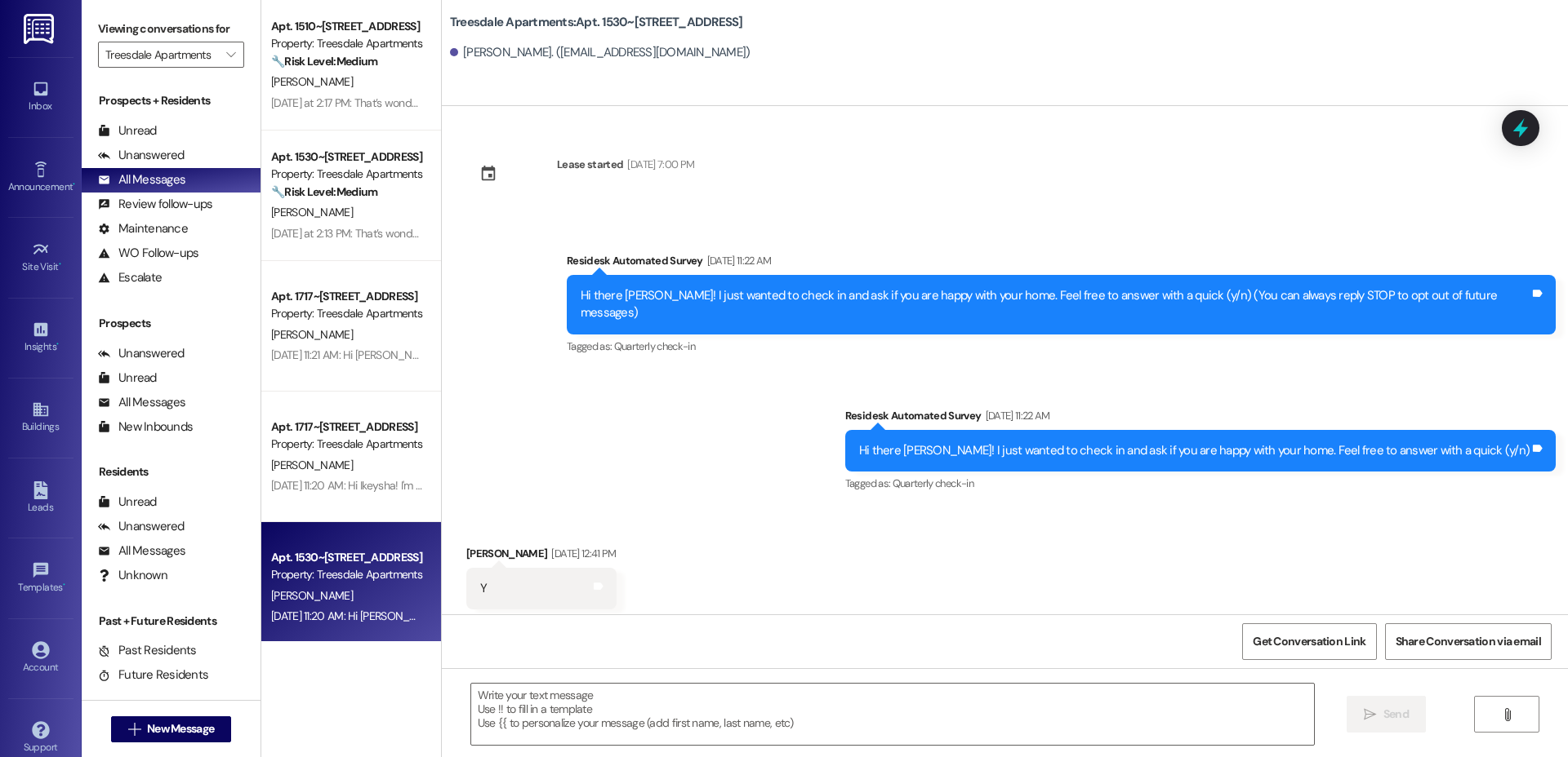
scroll to position [441, 0]
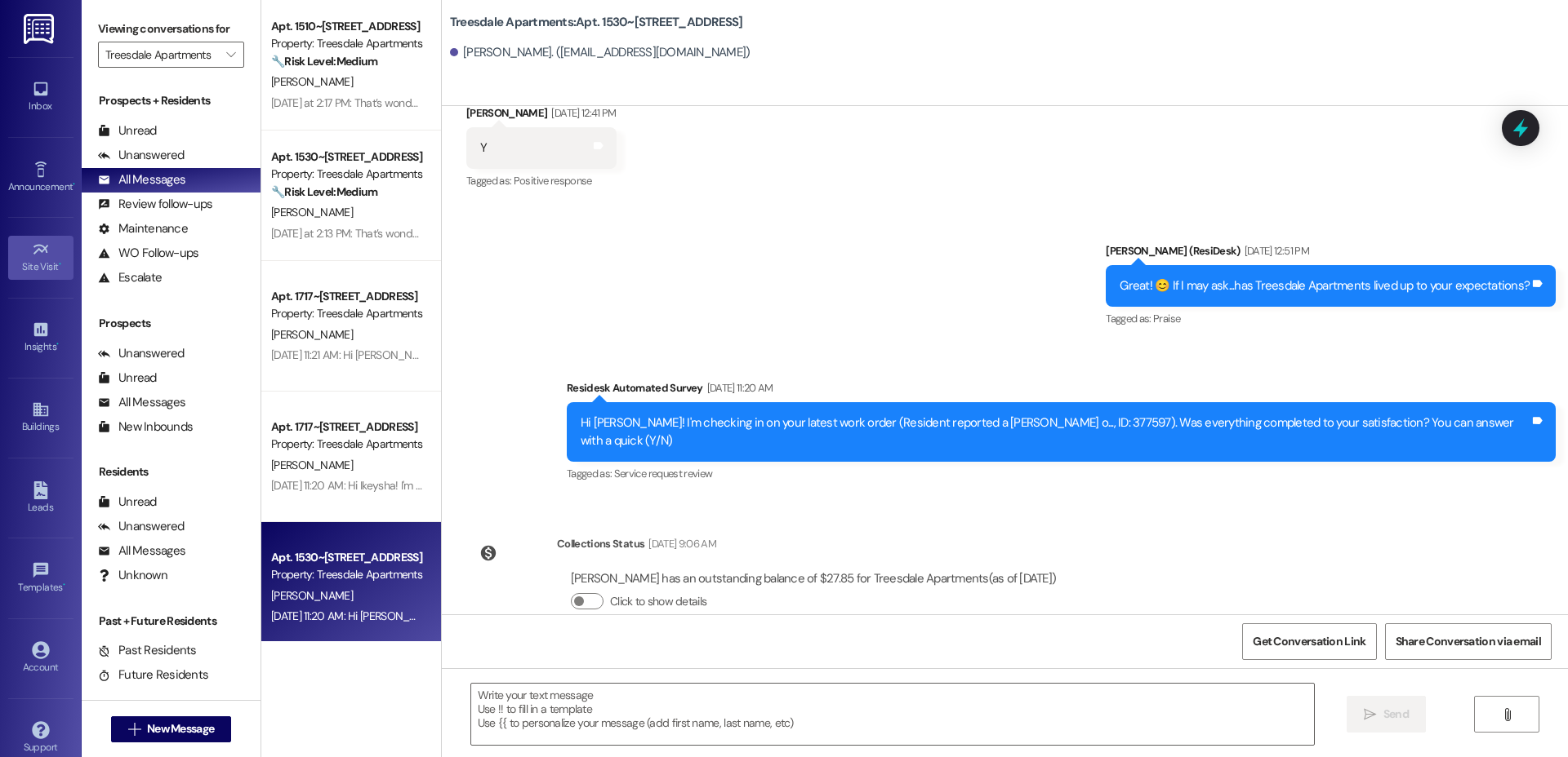
click at [38, 237] on link "Site Visit •" at bounding box center [40, 258] width 65 height 44
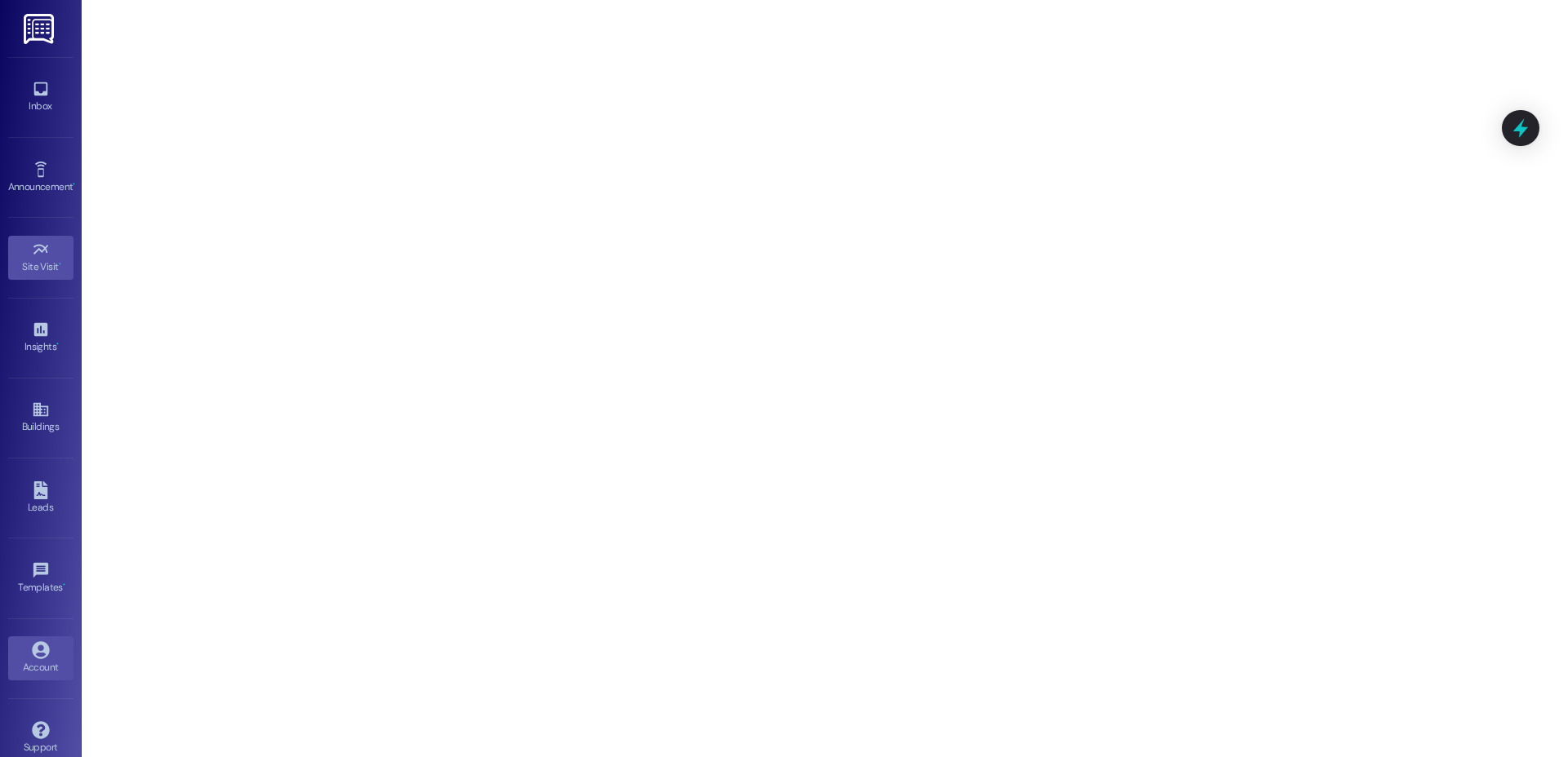
click at [23, 645] on link "Account" at bounding box center [40, 658] width 65 height 44
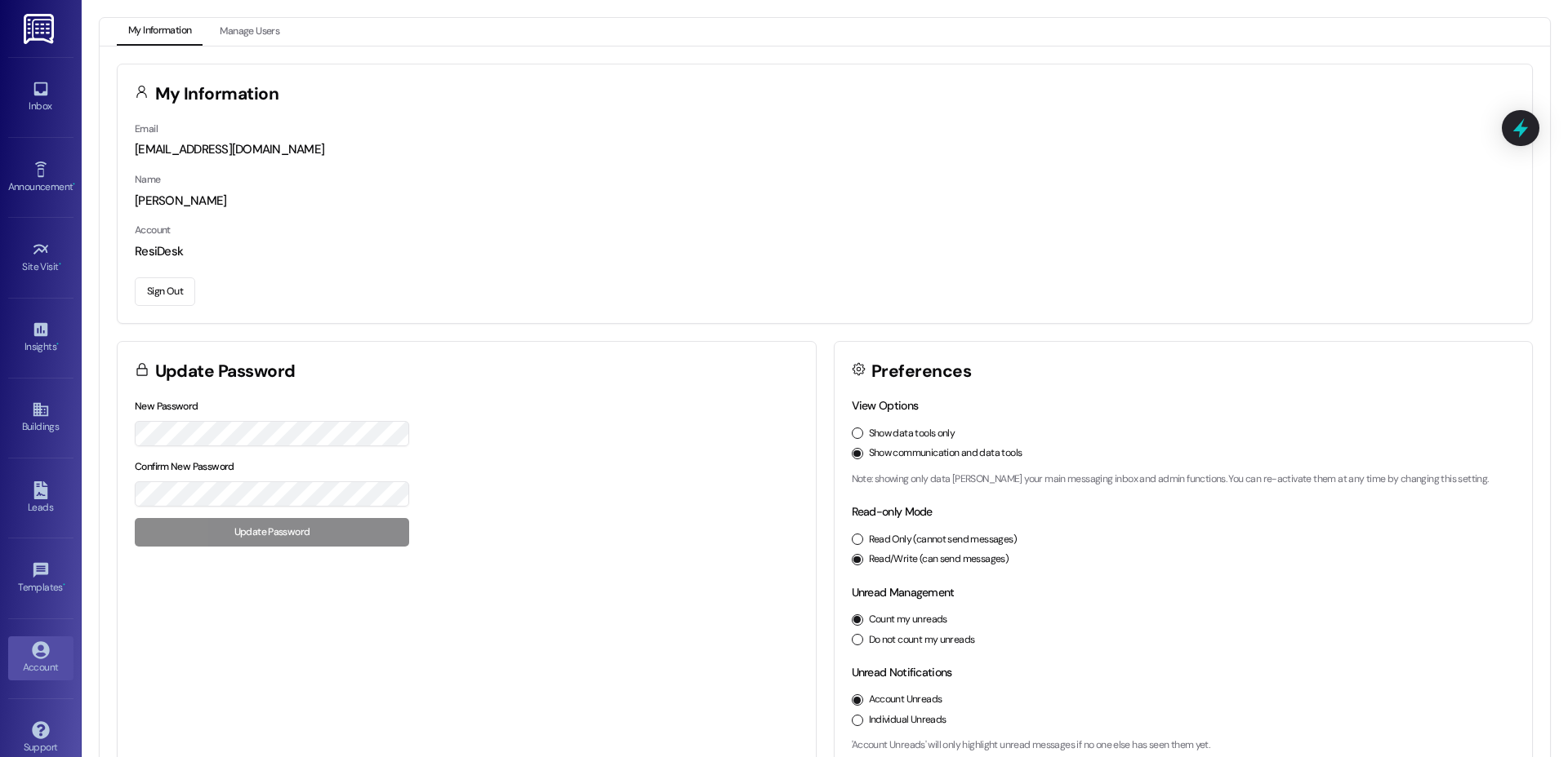
click at [156, 280] on button "Sign Out" at bounding box center [165, 292] width 60 height 28
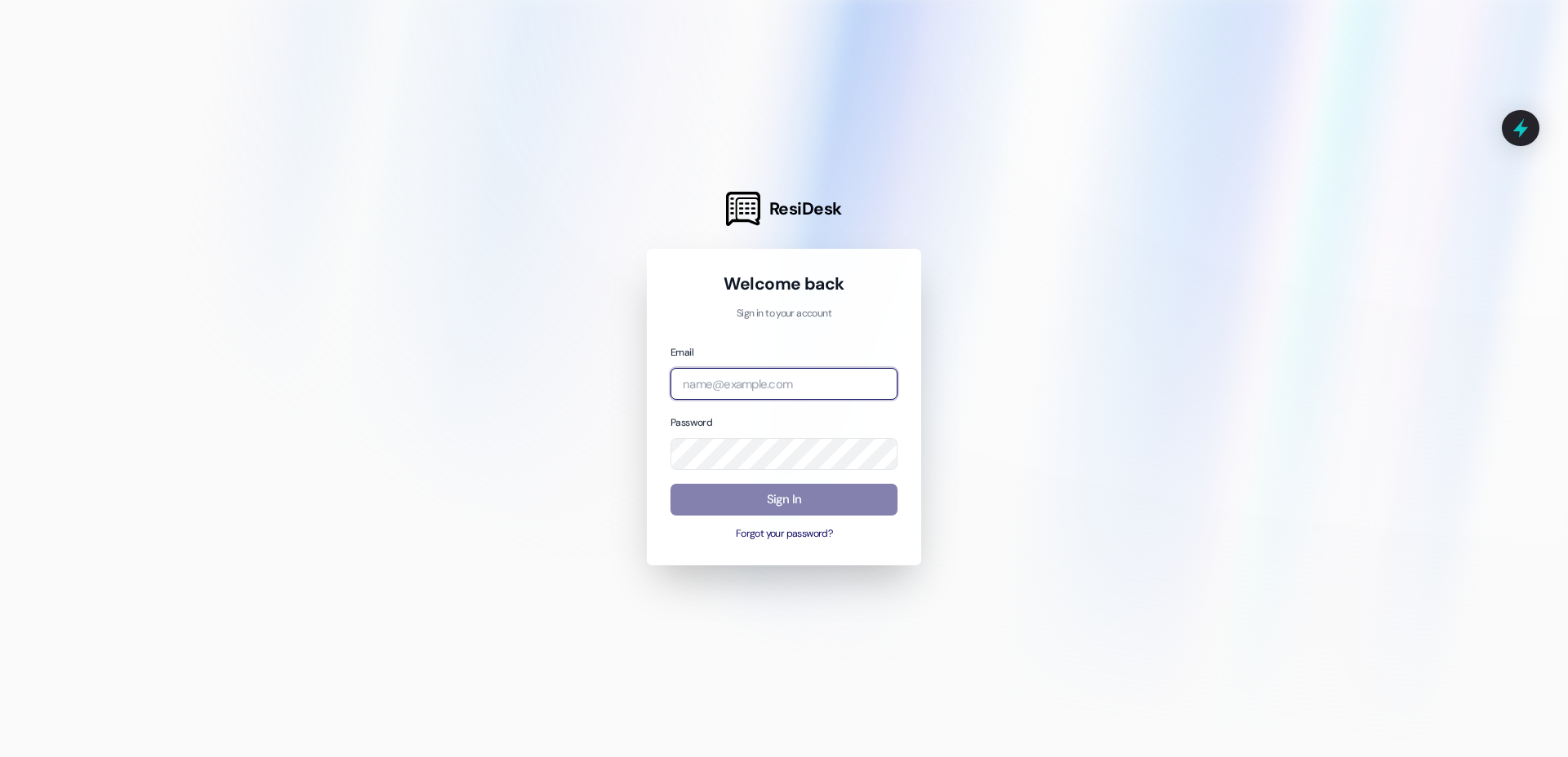
click at [778, 385] on input "email" at bounding box center [784, 384] width 227 height 32
type input "automated-surveys-roundhouse@roundhouse.com"
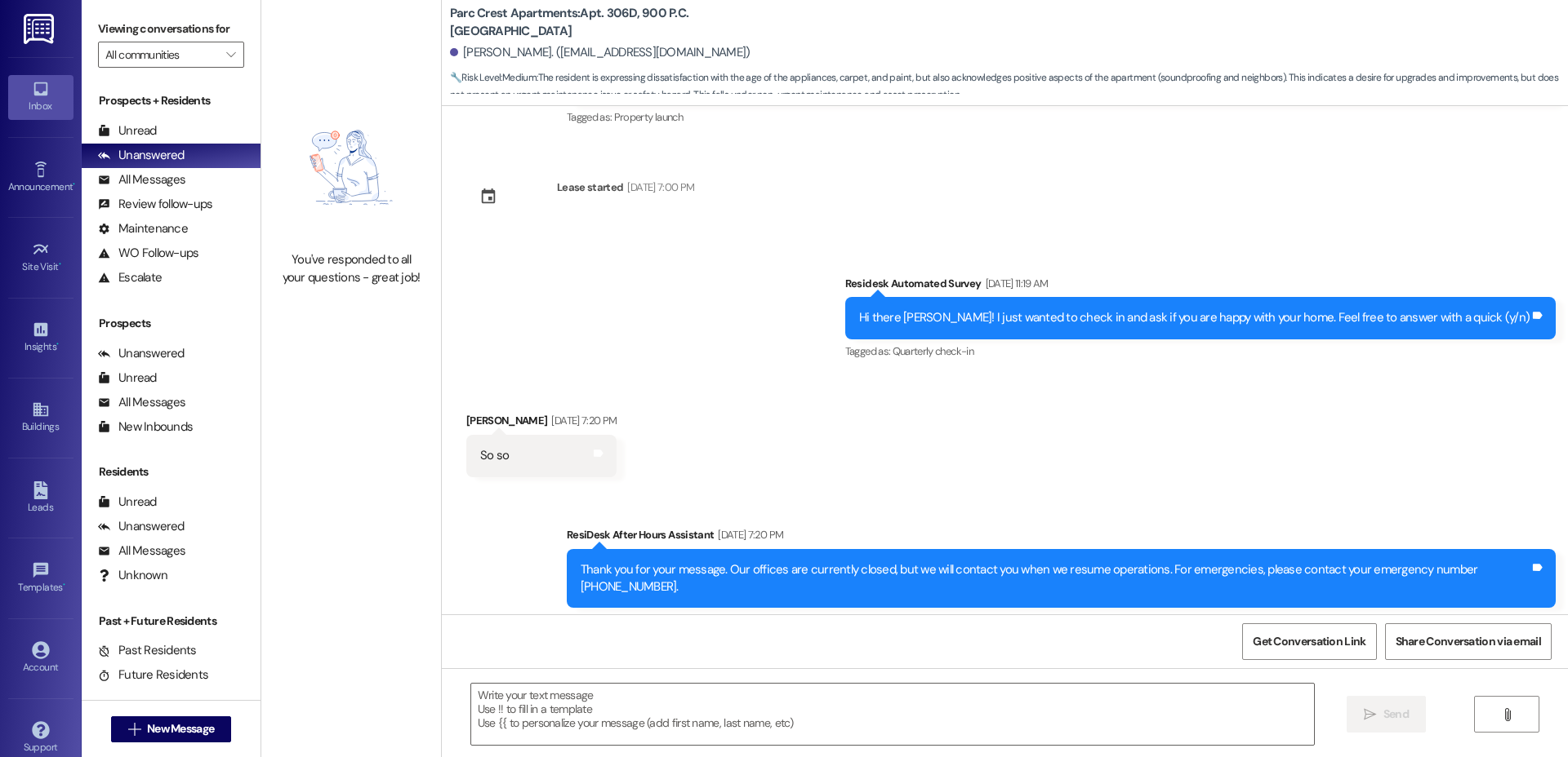
type textarea "Fetching suggested responses. Please feel free to read through the conversation…"
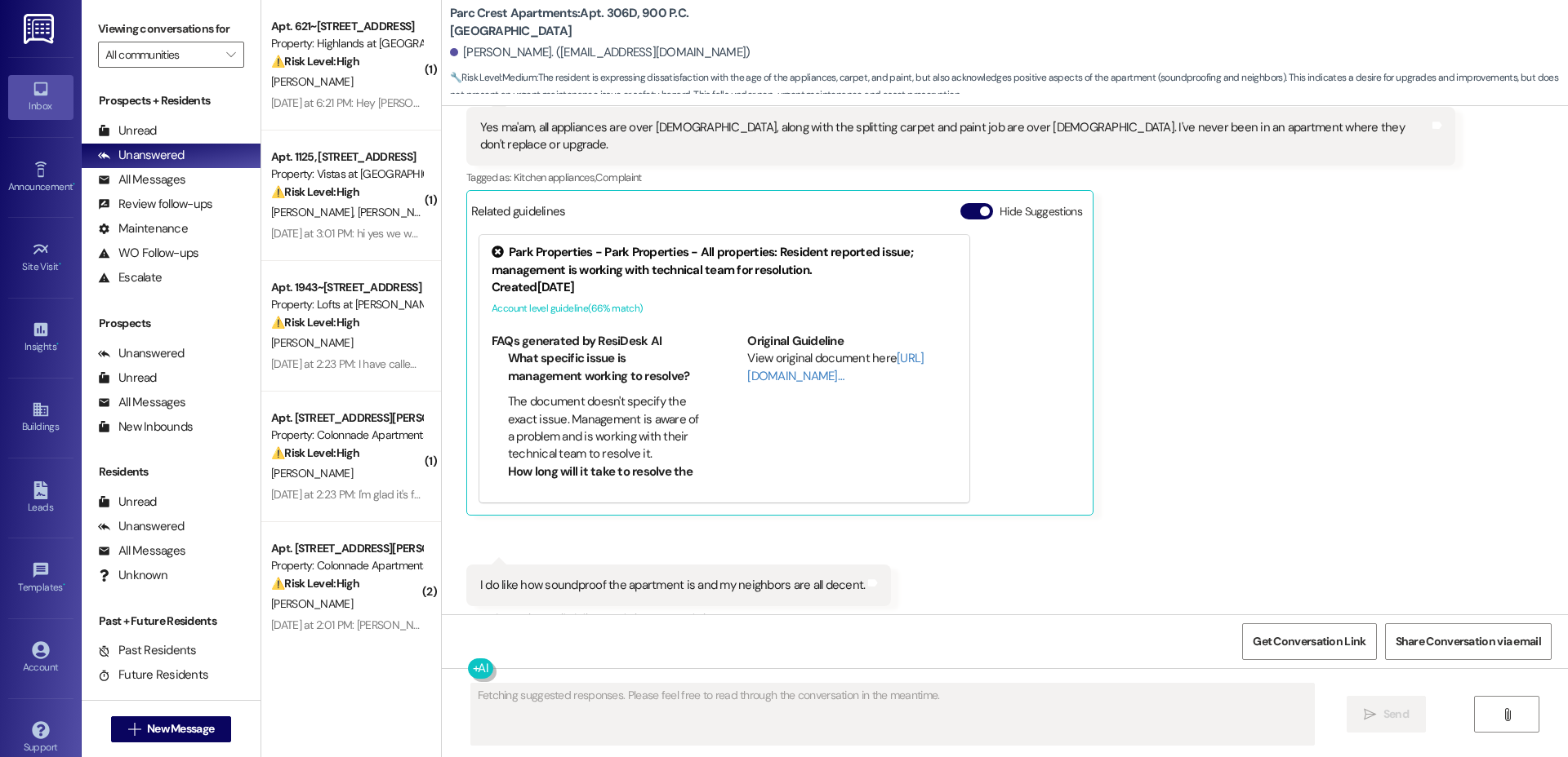
scroll to position [896, 0]
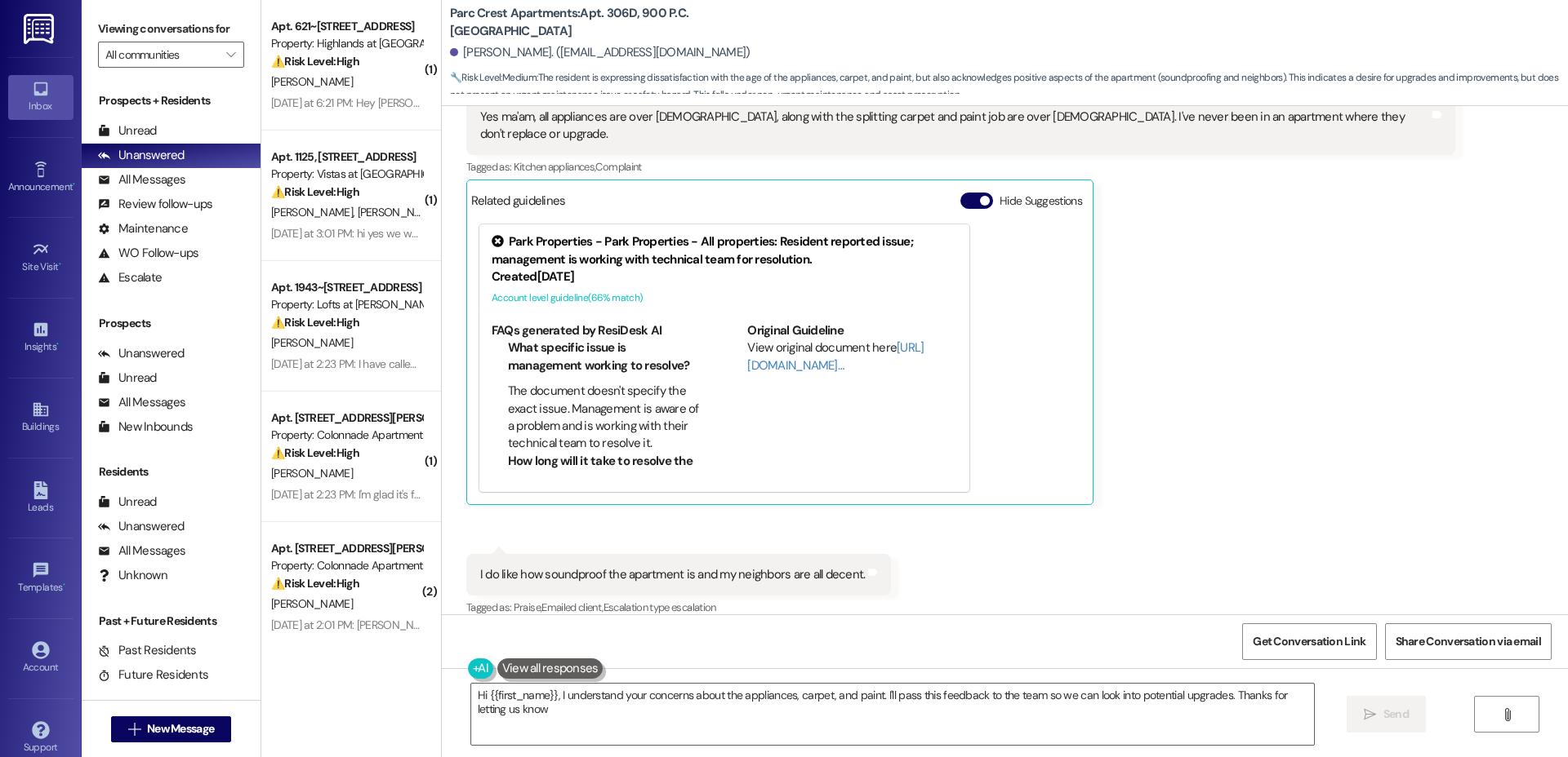
type textarea "Hi {{first_name}}, I understand your concerns about the appliances, carpet, and…"
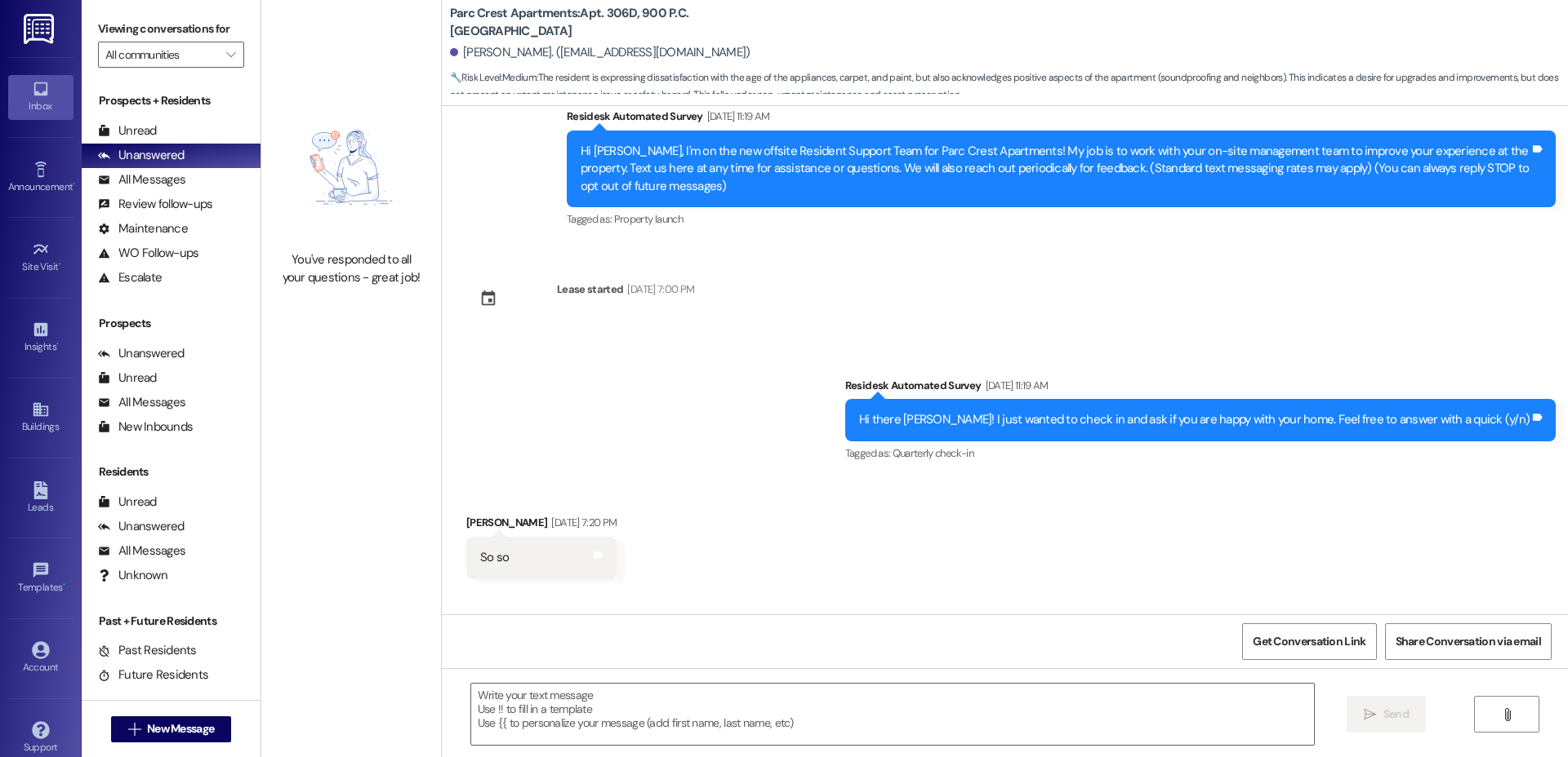
type textarea "Fetching suggested responses. Please feel free to read through the conversation…"
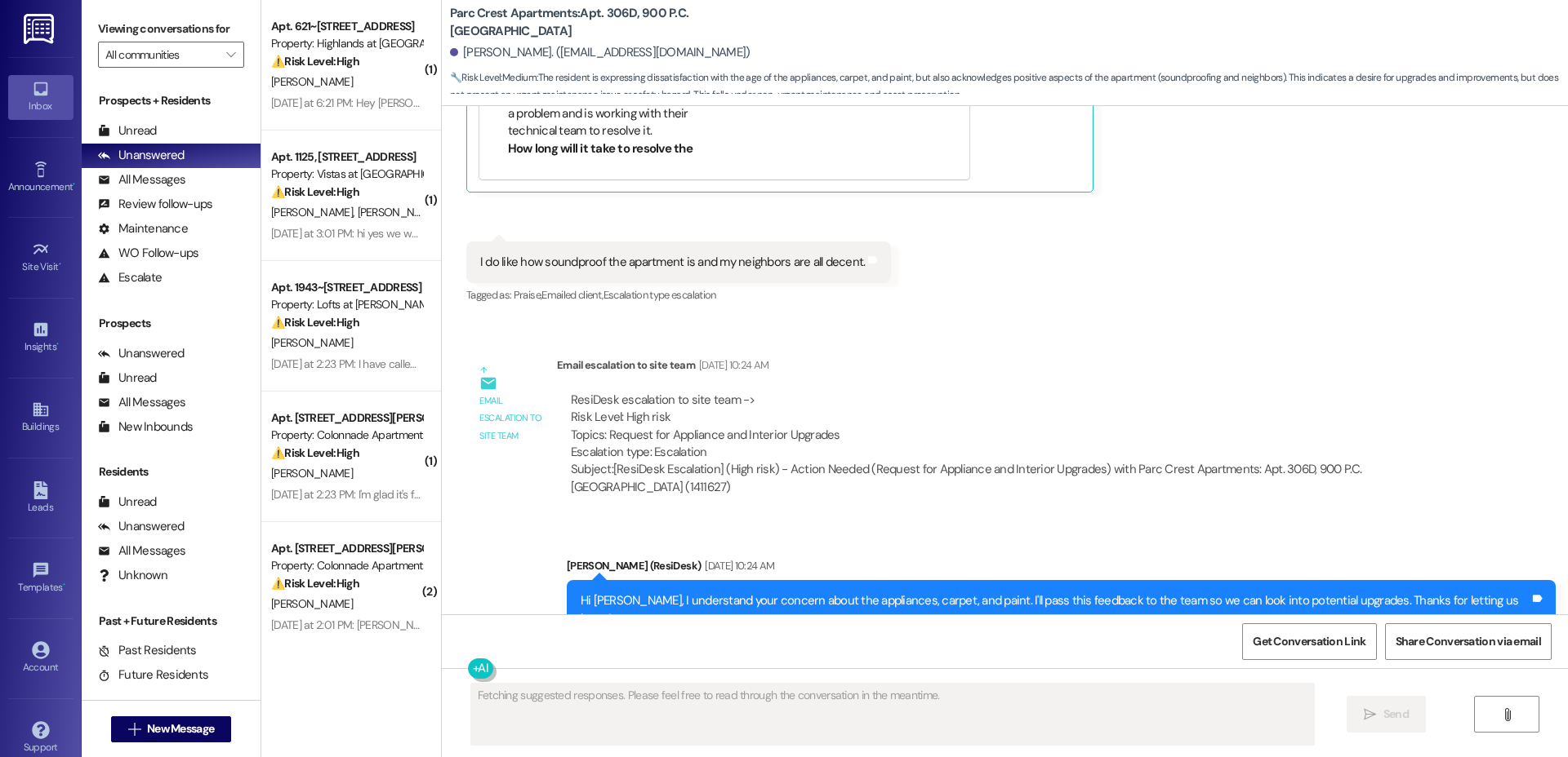
scroll to position [1236, 0]
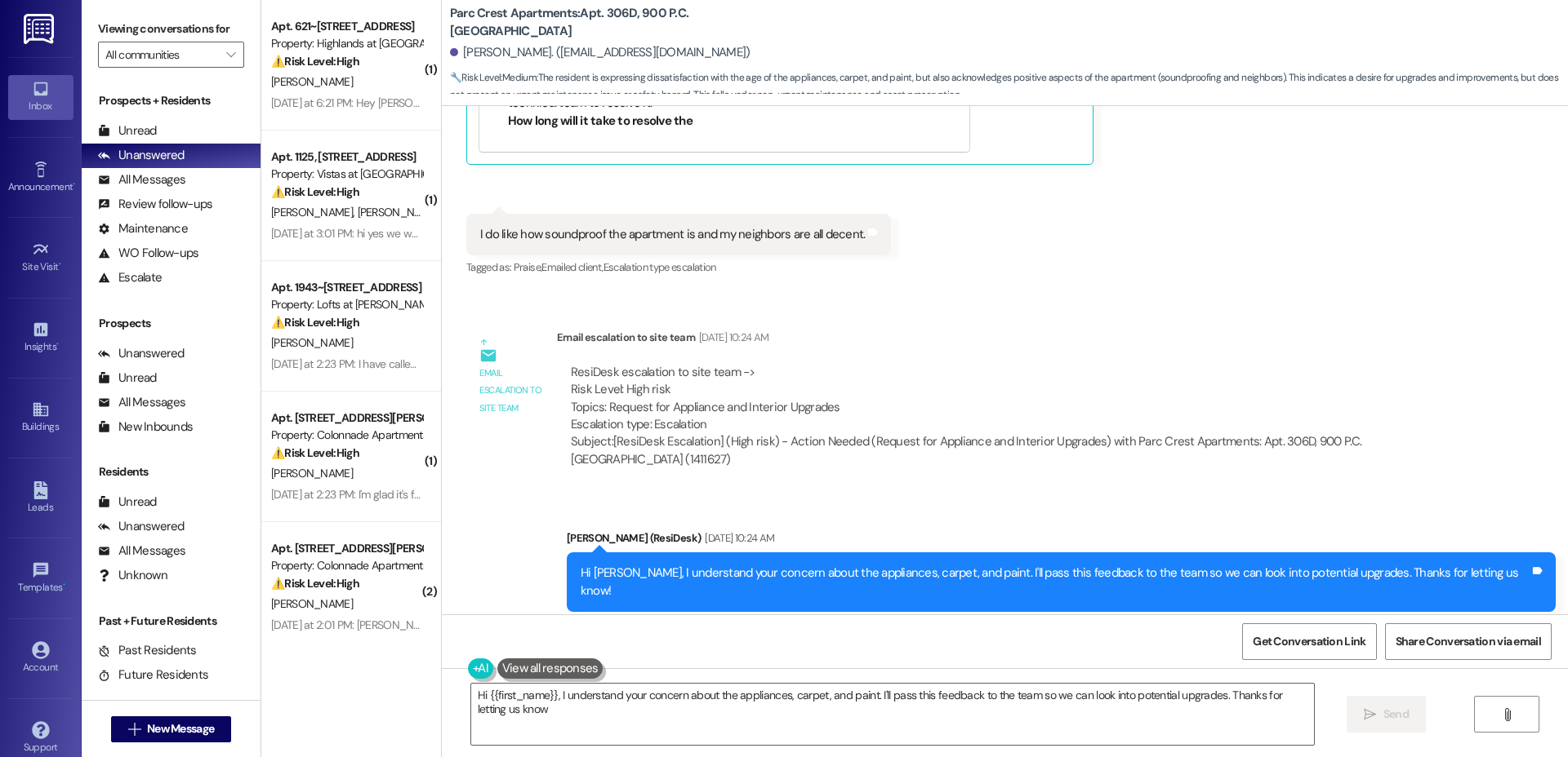
type textarea "Hi {{first_name}}, I understand your concern about the appliances, carpet, and …"
